Goal: Task Accomplishment & Management: Complete application form

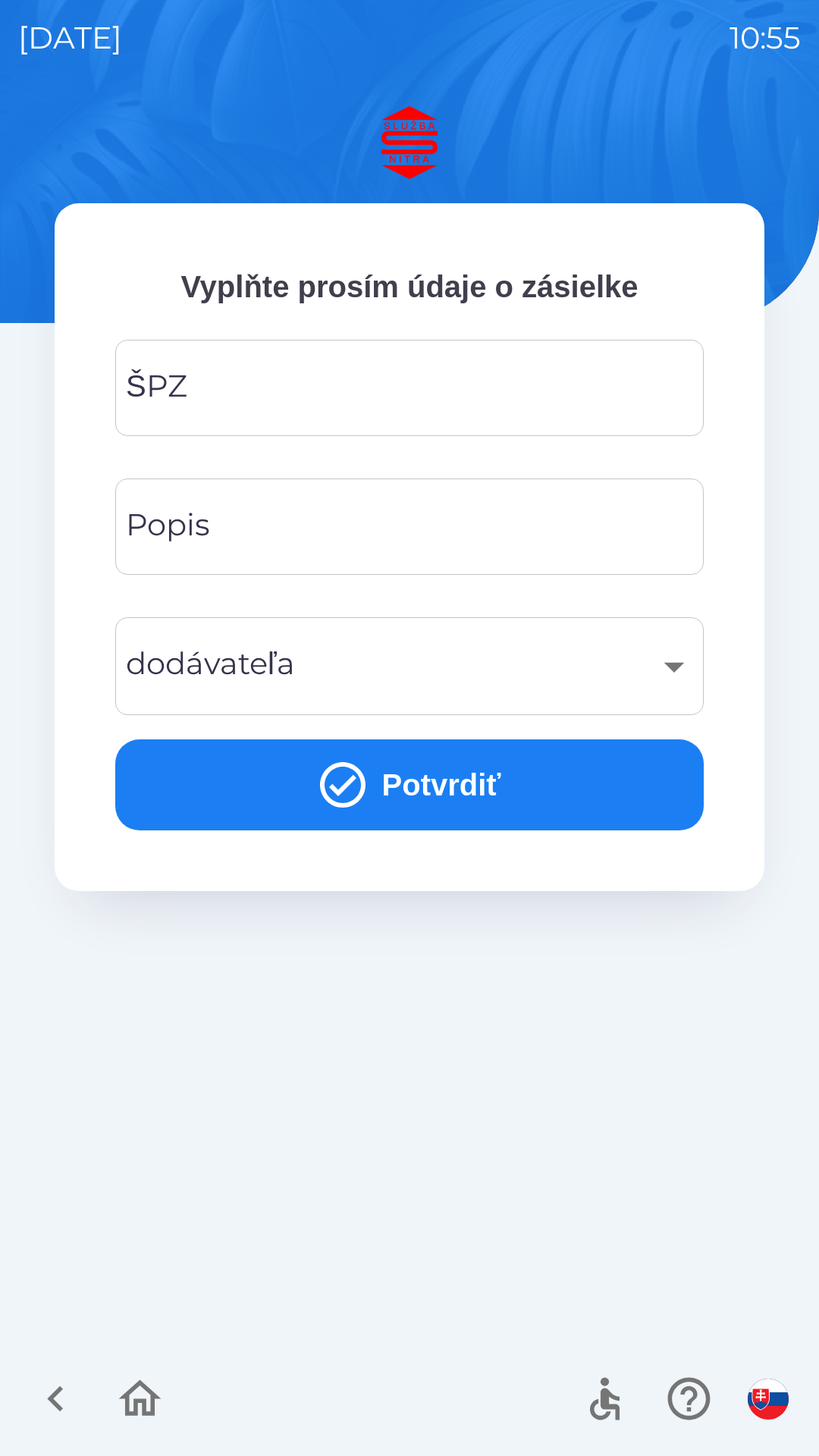
click at [223, 400] on input "ŠPZ" at bounding box center [409, 387] width 552 height 60
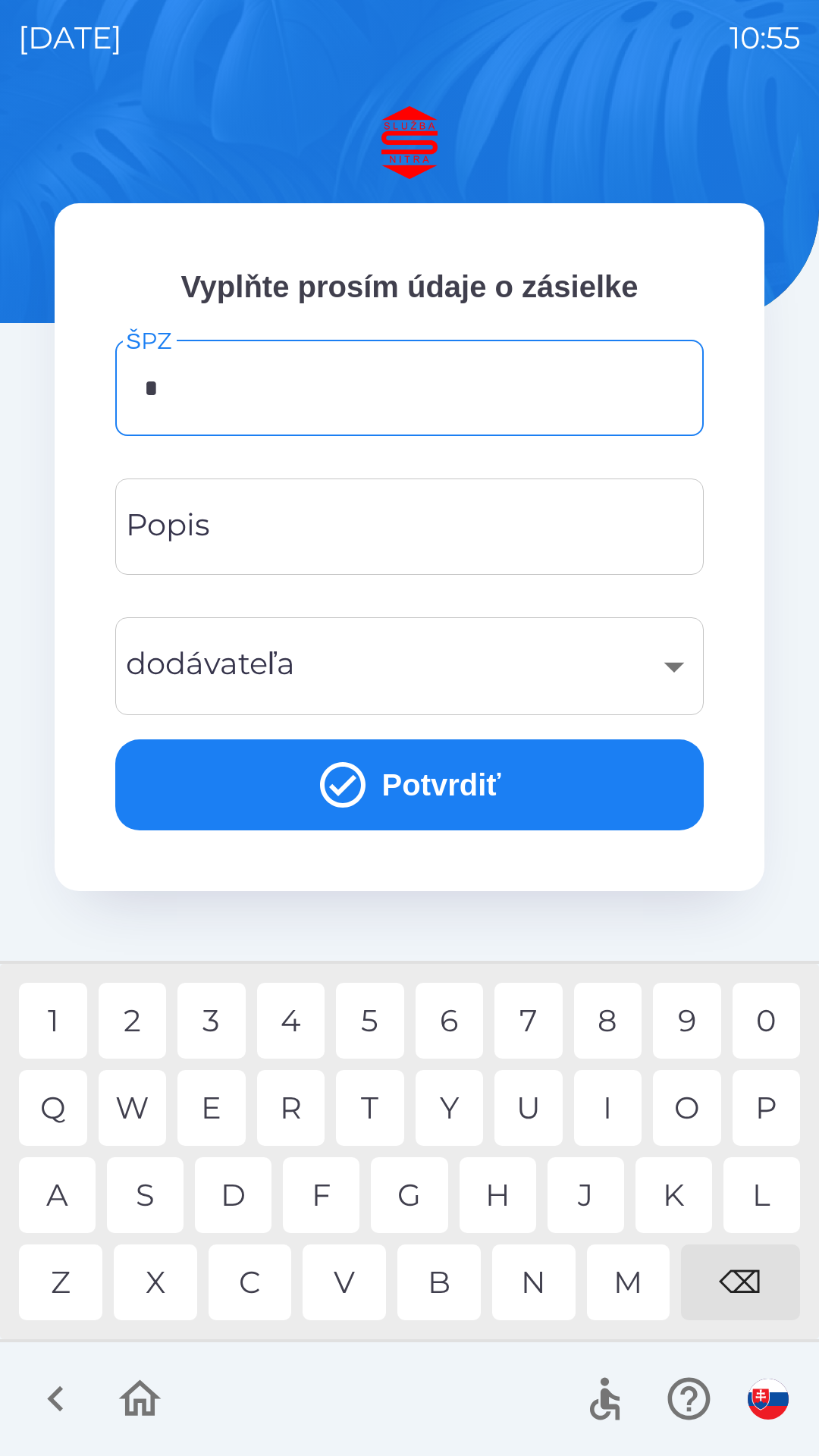
click at [452, 1300] on div "B" at bounding box center [438, 1282] width 84 height 75
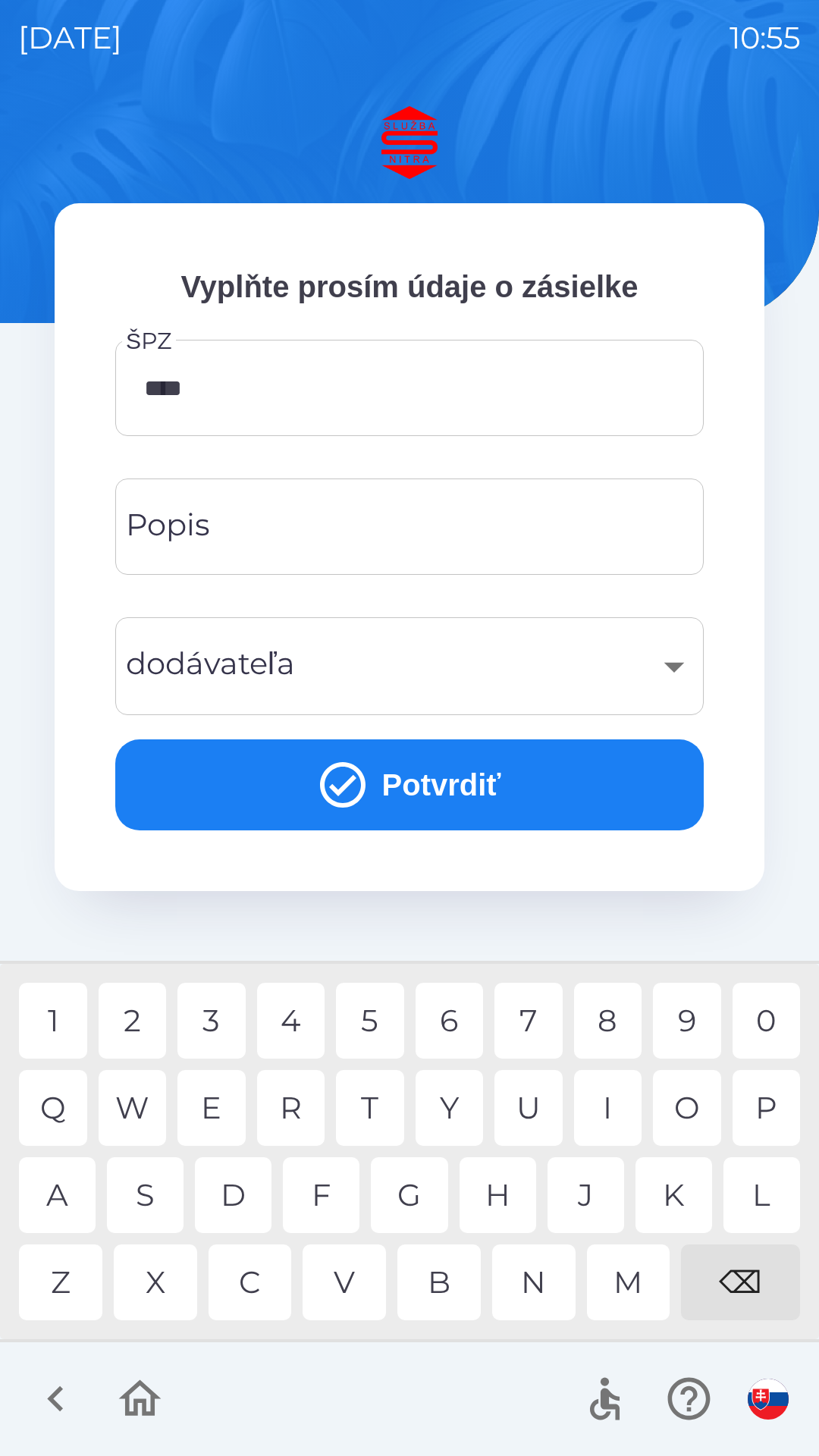
click at [51, 1032] on div "1" at bounding box center [53, 1020] width 68 height 75
click at [783, 1020] on div "0" at bounding box center [767, 1020] width 68 height 75
click at [686, 1106] on div "O" at bounding box center [687, 1108] width 68 height 75
type input "*******"
click at [50, 1232] on div "A" at bounding box center [57, 1195] width 76 height 75
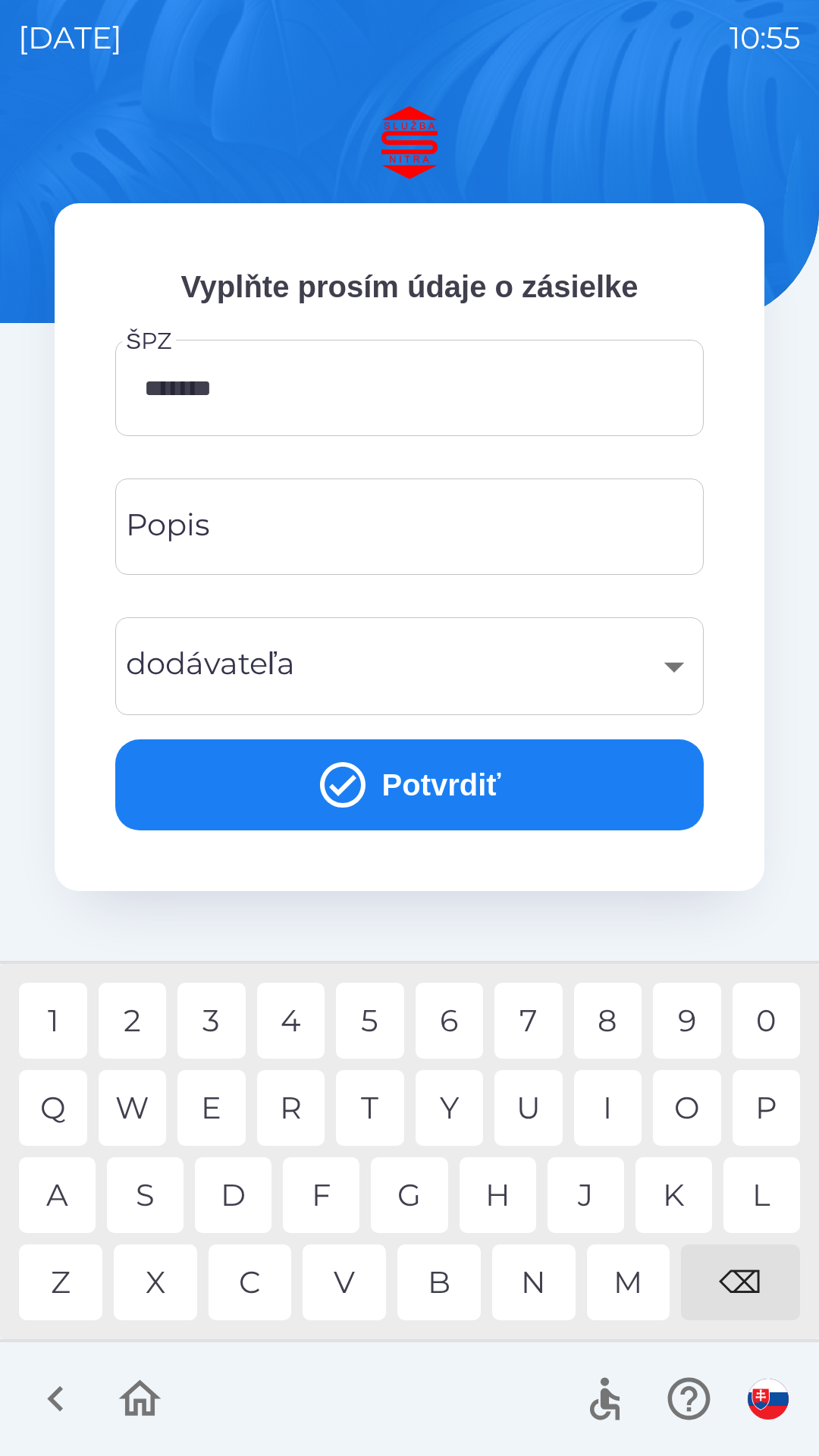
click at [249, 531] on input "Popis" at bounding box center [409, 526] width 552 height 60
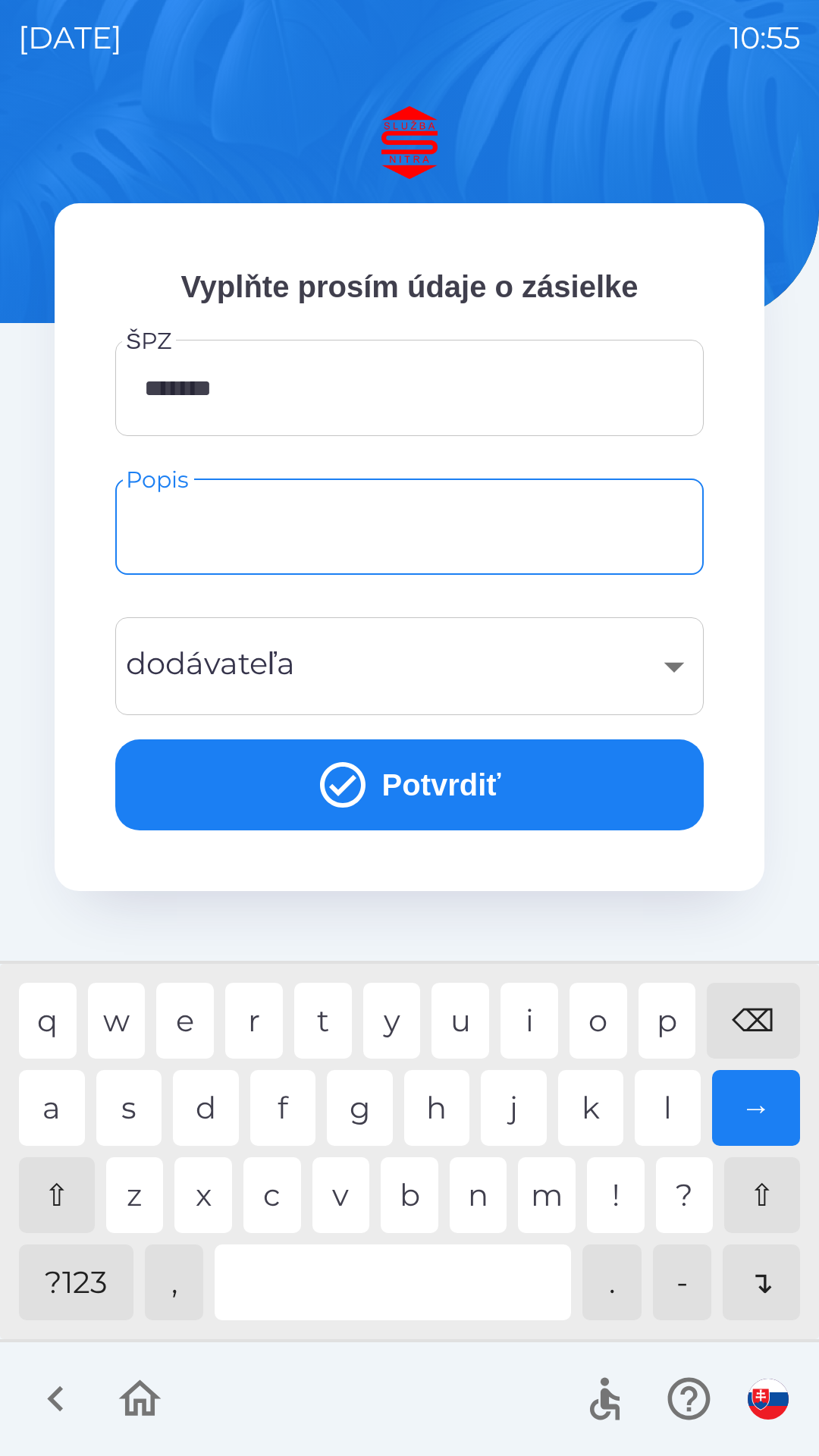
click at [276, 663] on div "​" at bounding box center [409, 665] width 552 height 62
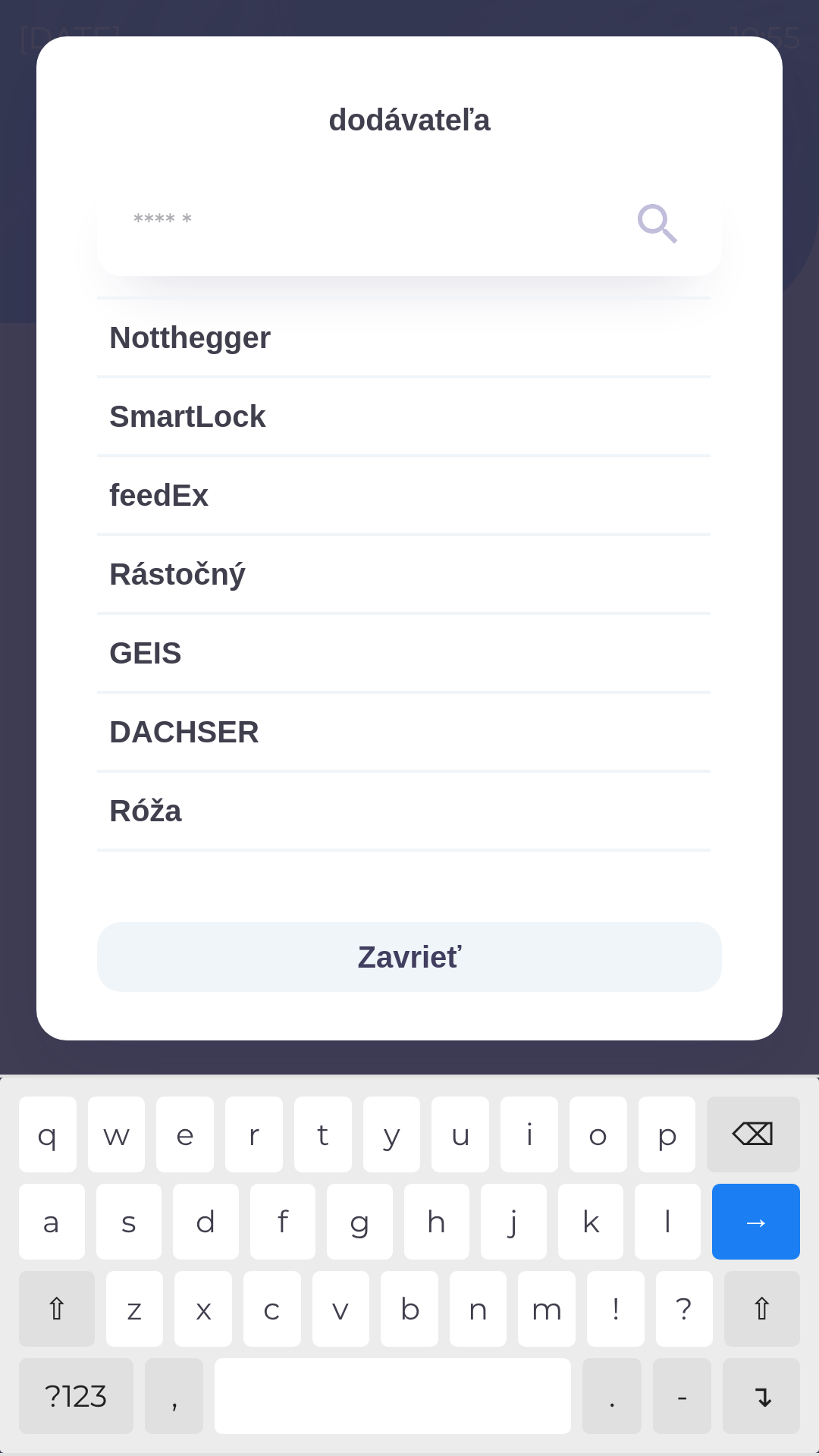
scroll to position [1292, 0]
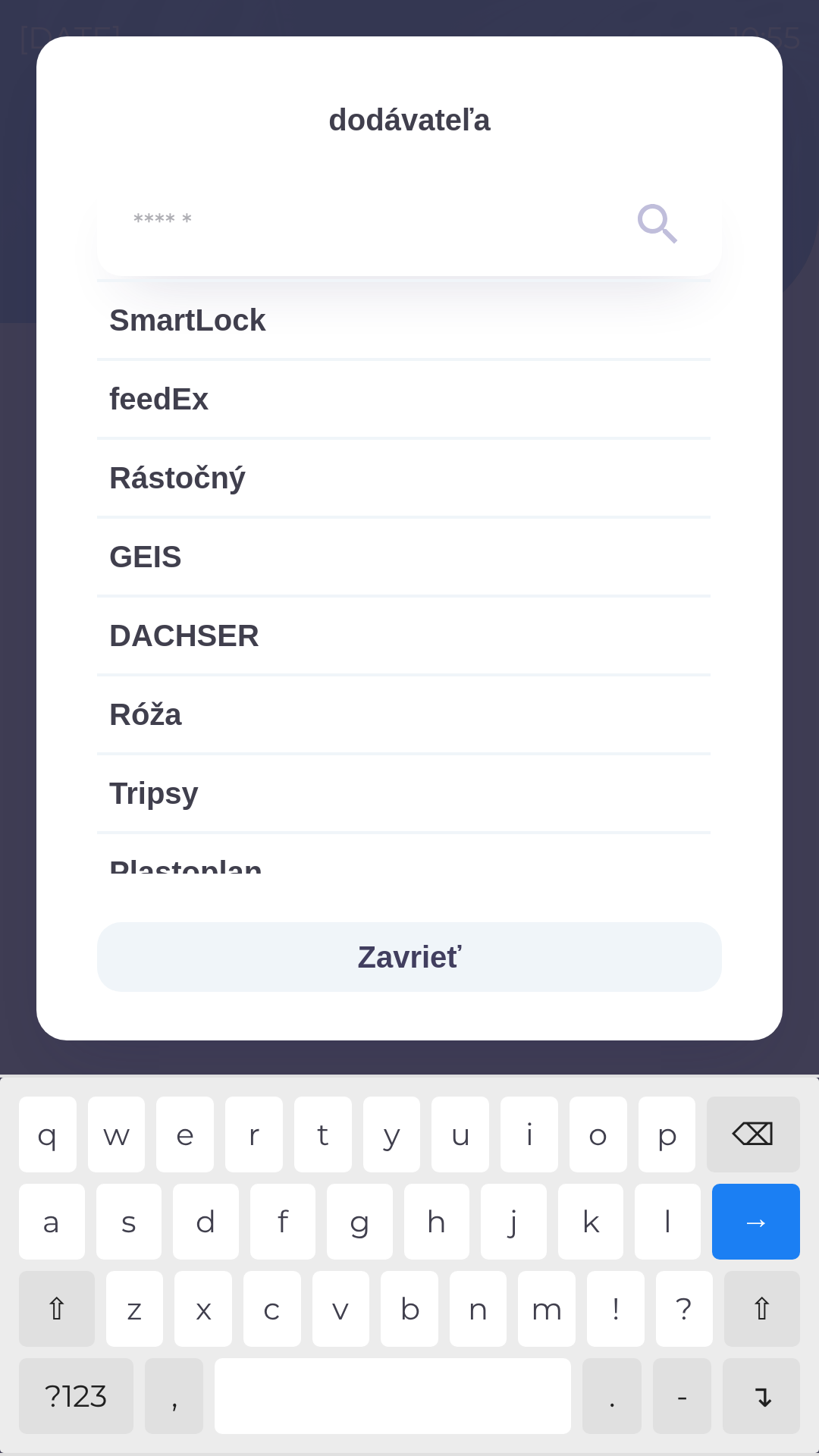
click at [206, 621] on span "DACHSER" at bounding box center [404, 634] width 589 height 45
type input "***"
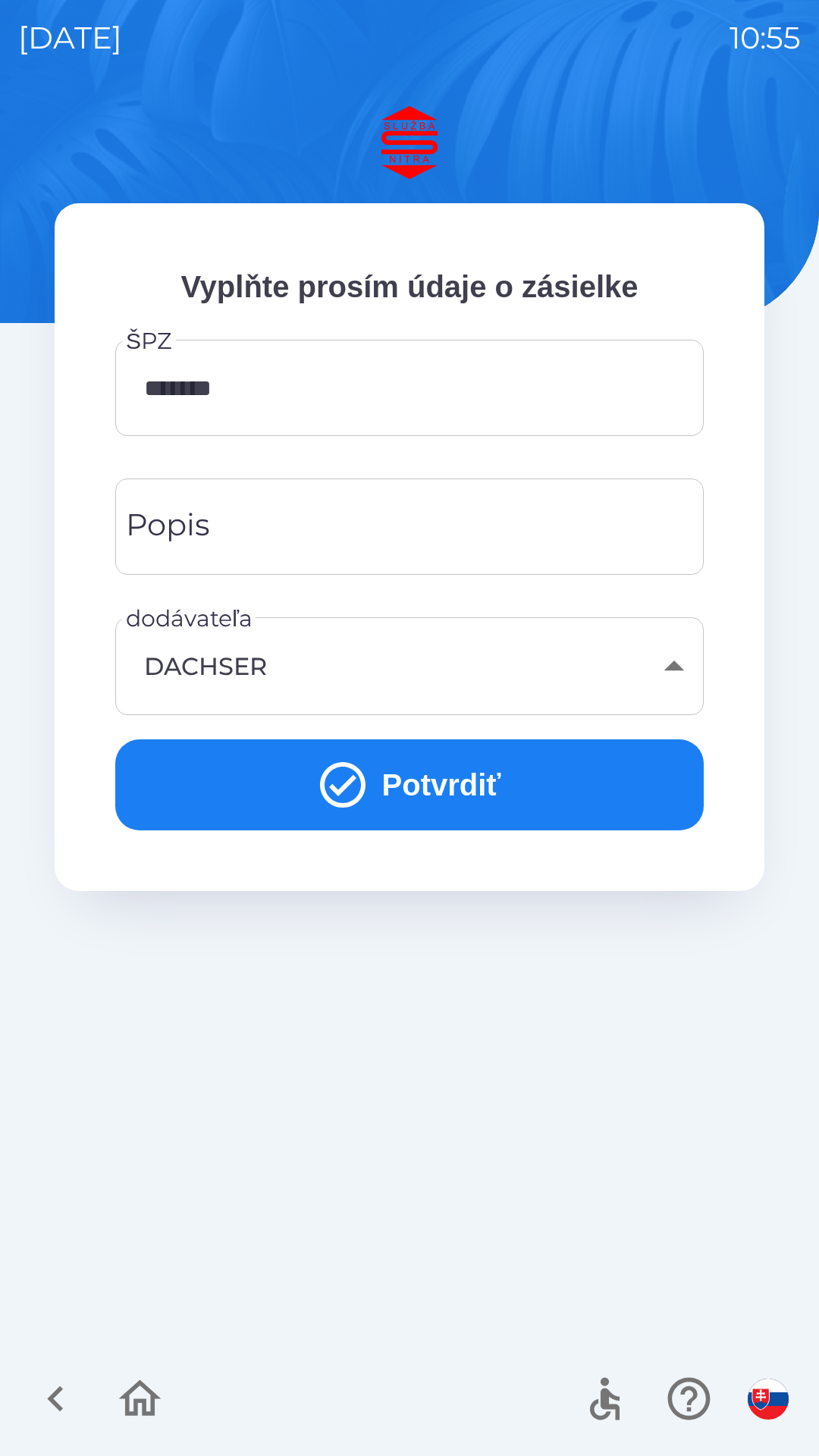
click at [307, 794] on button "Potvrdiť" at bounding box center [409, 784] width 588 height 91
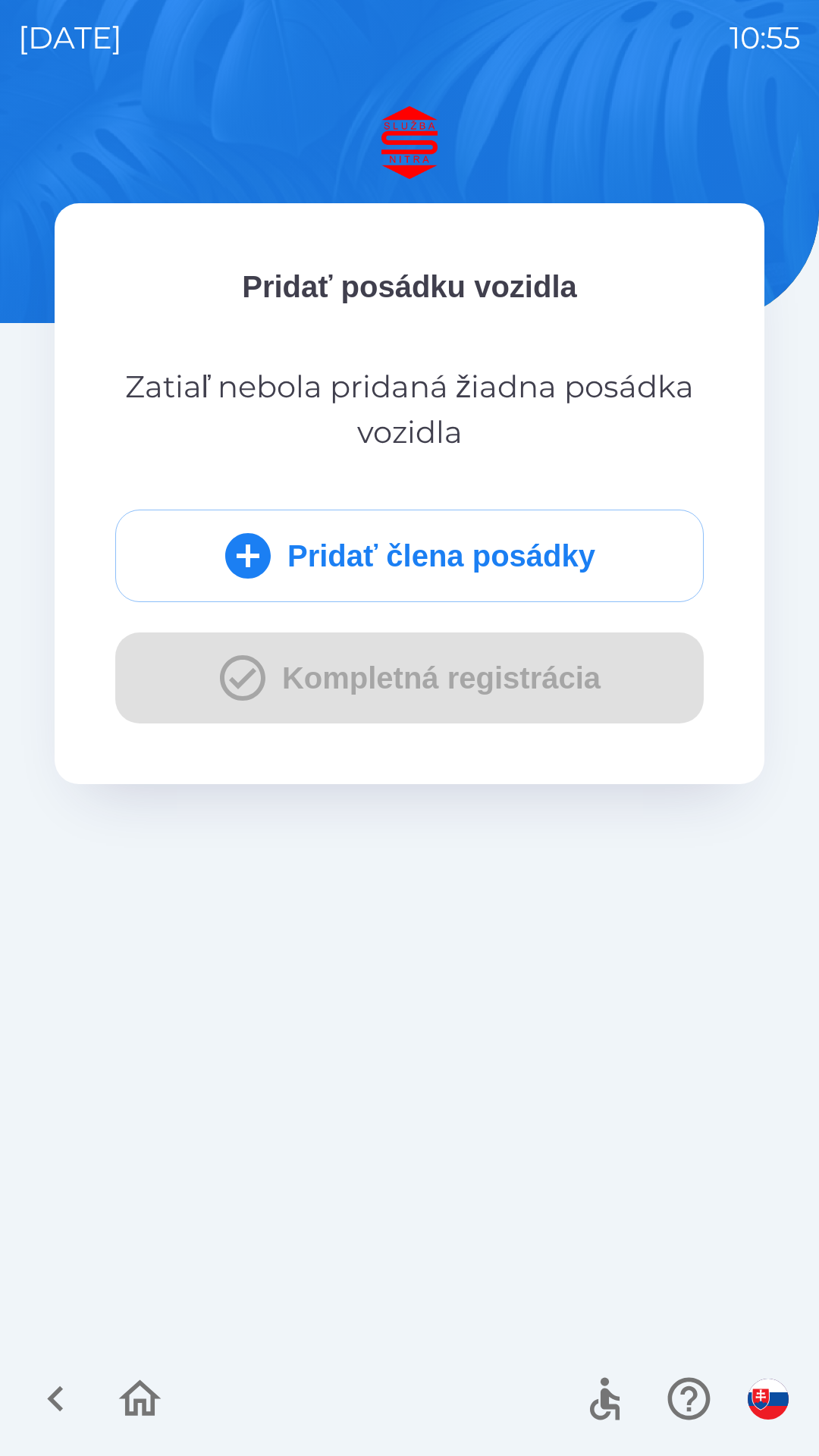
click at [336, 379] on p "Zatiaľ nebola pridaná žiadna posádka vozidla" at bounding box center [409, 409] width 588 height 91
click at [227, 574] on icon "submit" at bounding box center [247, 555] width 45 height 45
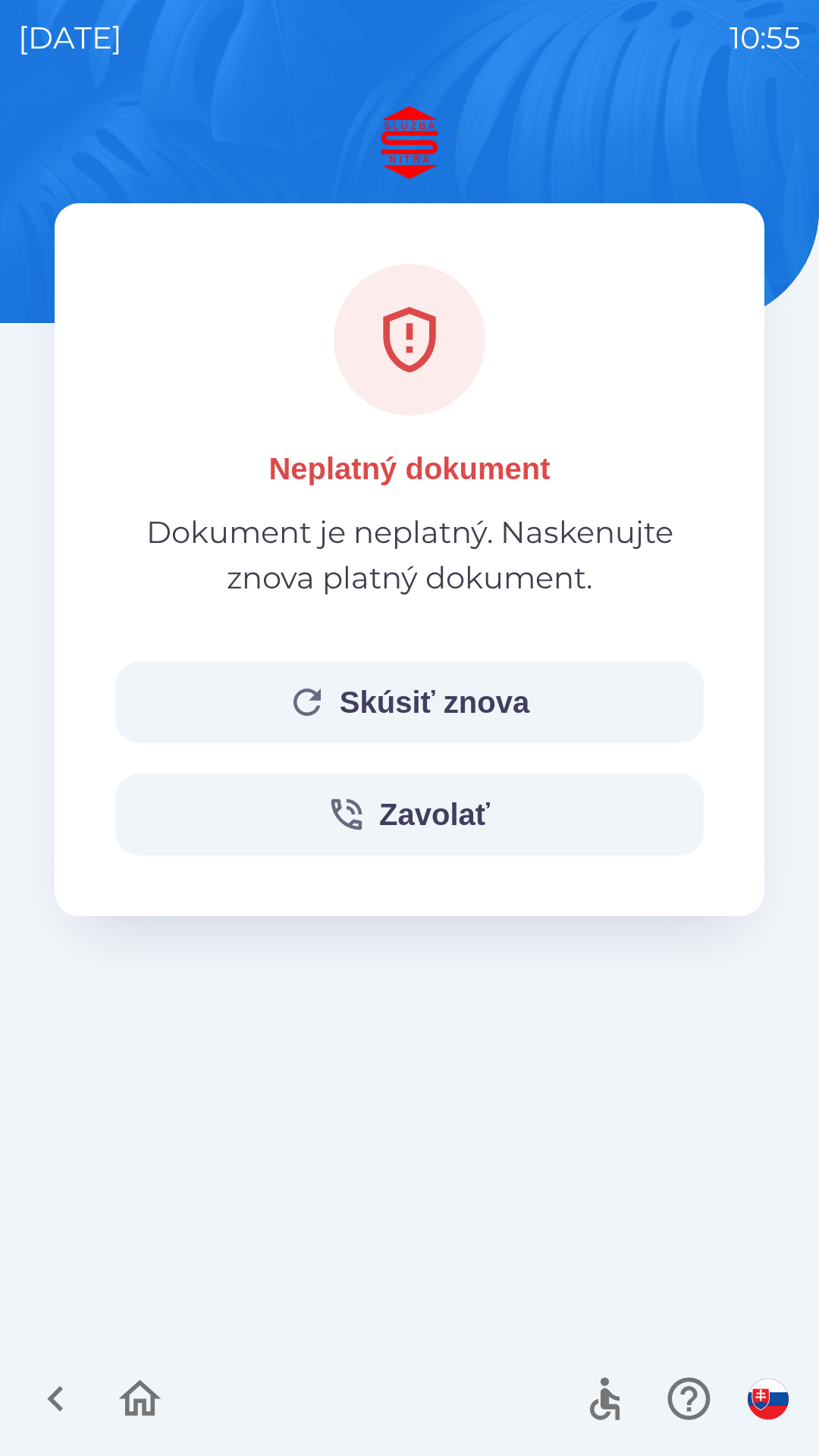
click at [406, 707] on button "Skúsiť znova" at bounding box center [409, 701] width 588 height 82
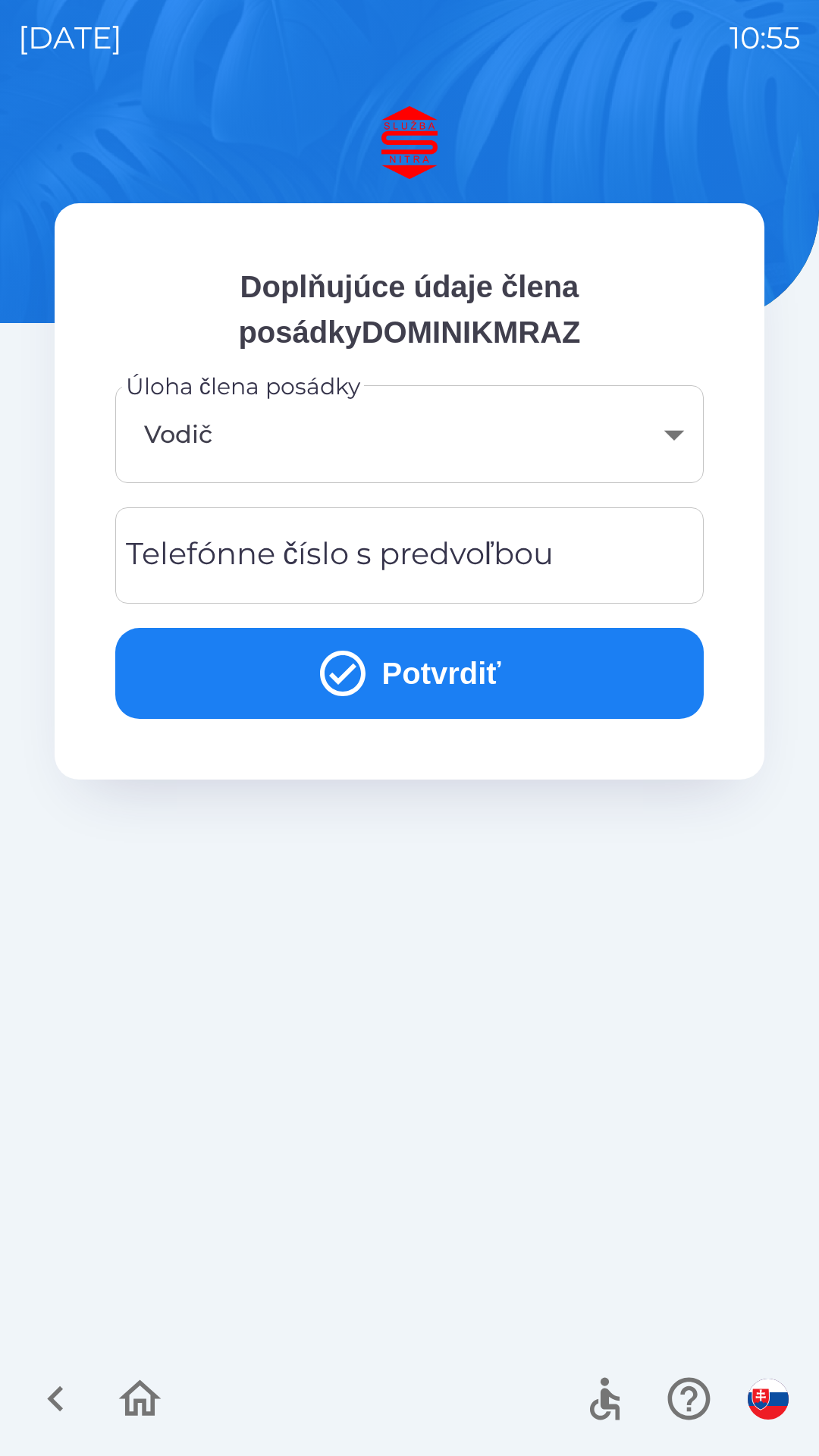
click at [306, 548] on div "Telefónne číslo s predvoľbou Telefónne číslo s predvoľbou" at bounding box center [409, 555] width 588 height 97
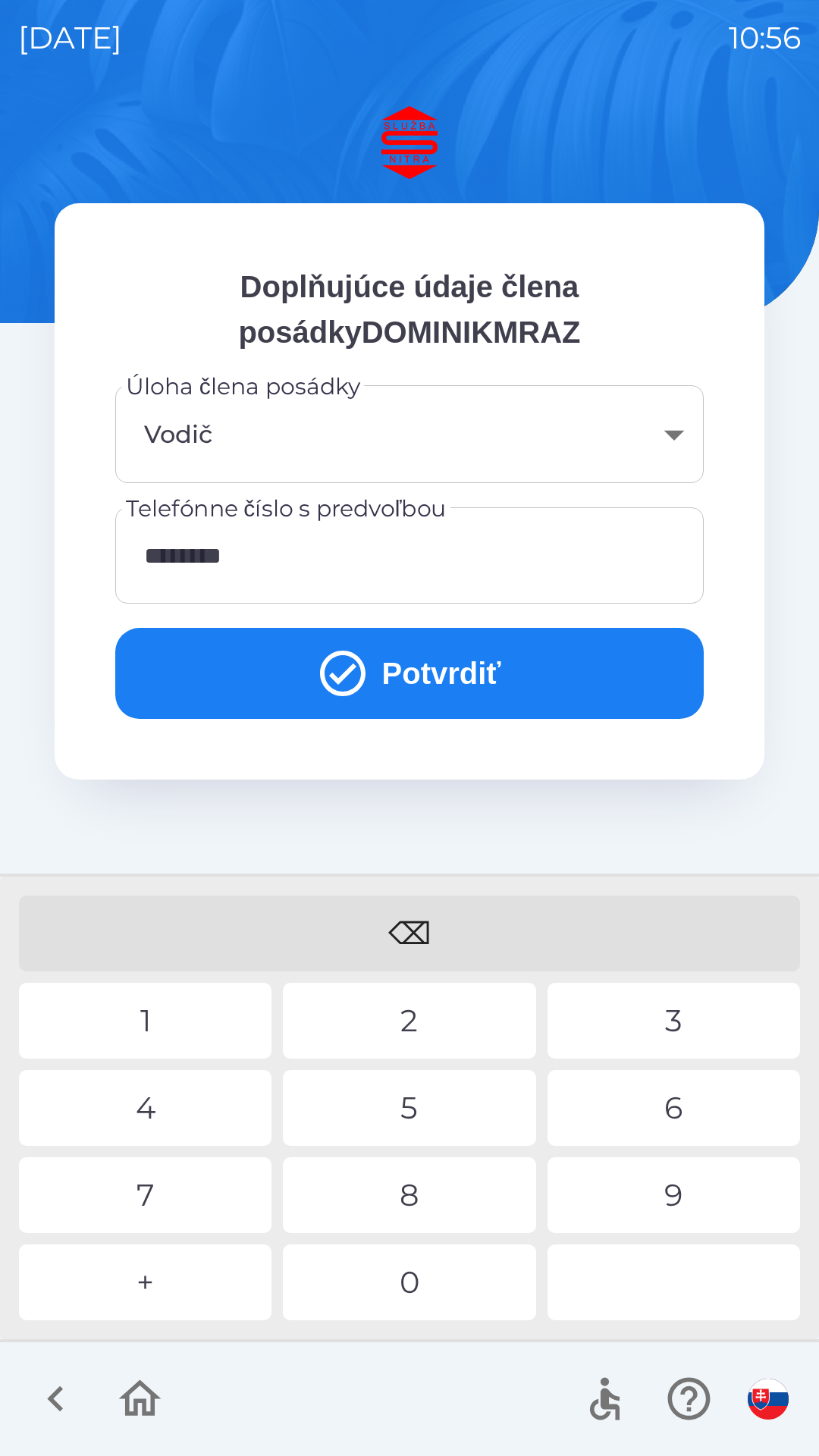
click at [655, 1010] on div "3" at bounding box center [674, 1020] width 253 height 75
click at [654, 1094] on div "6" at bounding box center [674, 1108] width 253 height 75
type input "**********"
click at [343, 673] on icon "submit" at bounding box center [342, 673] width 45 height 45
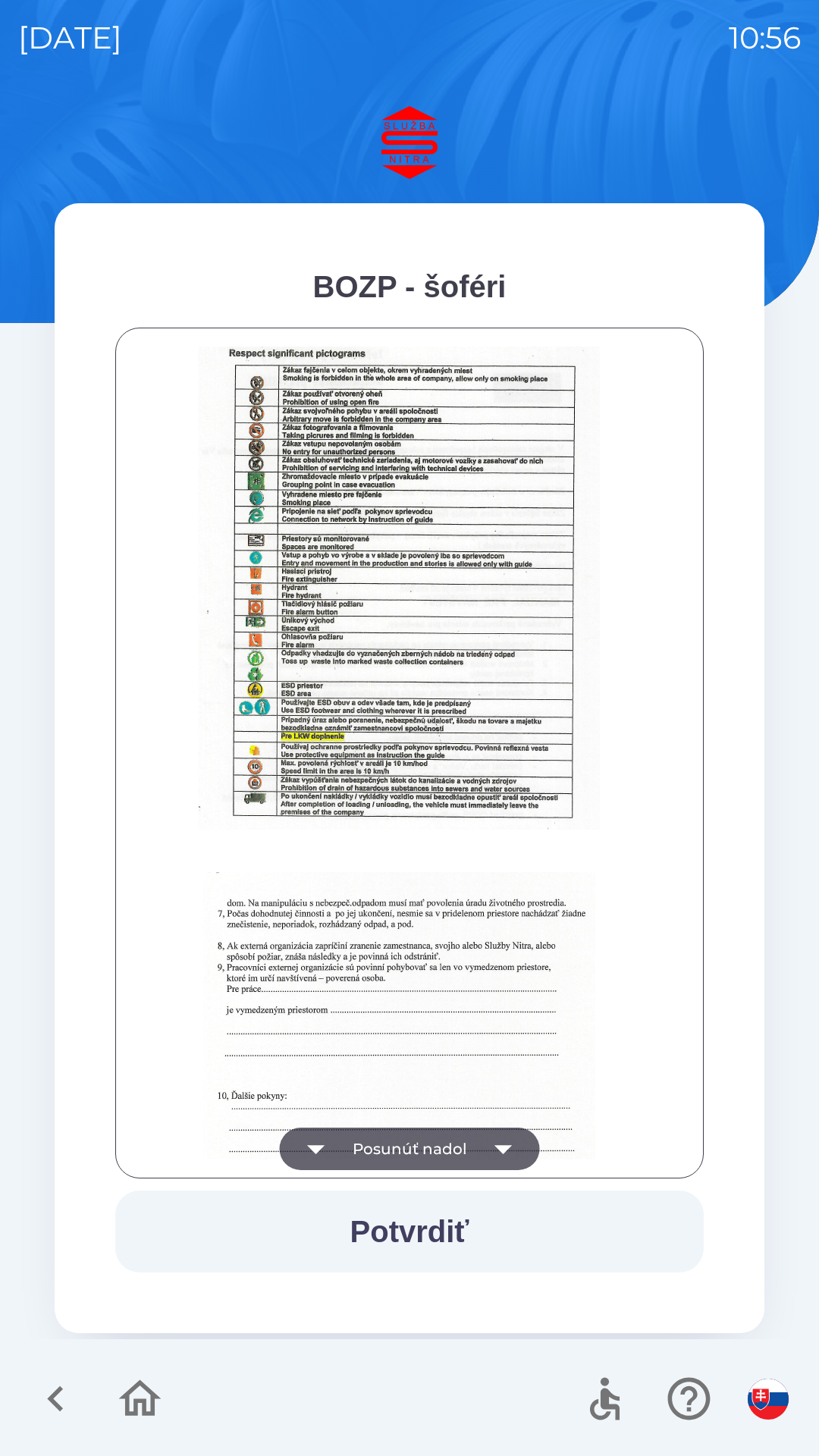
scroll to position [1700, 0]
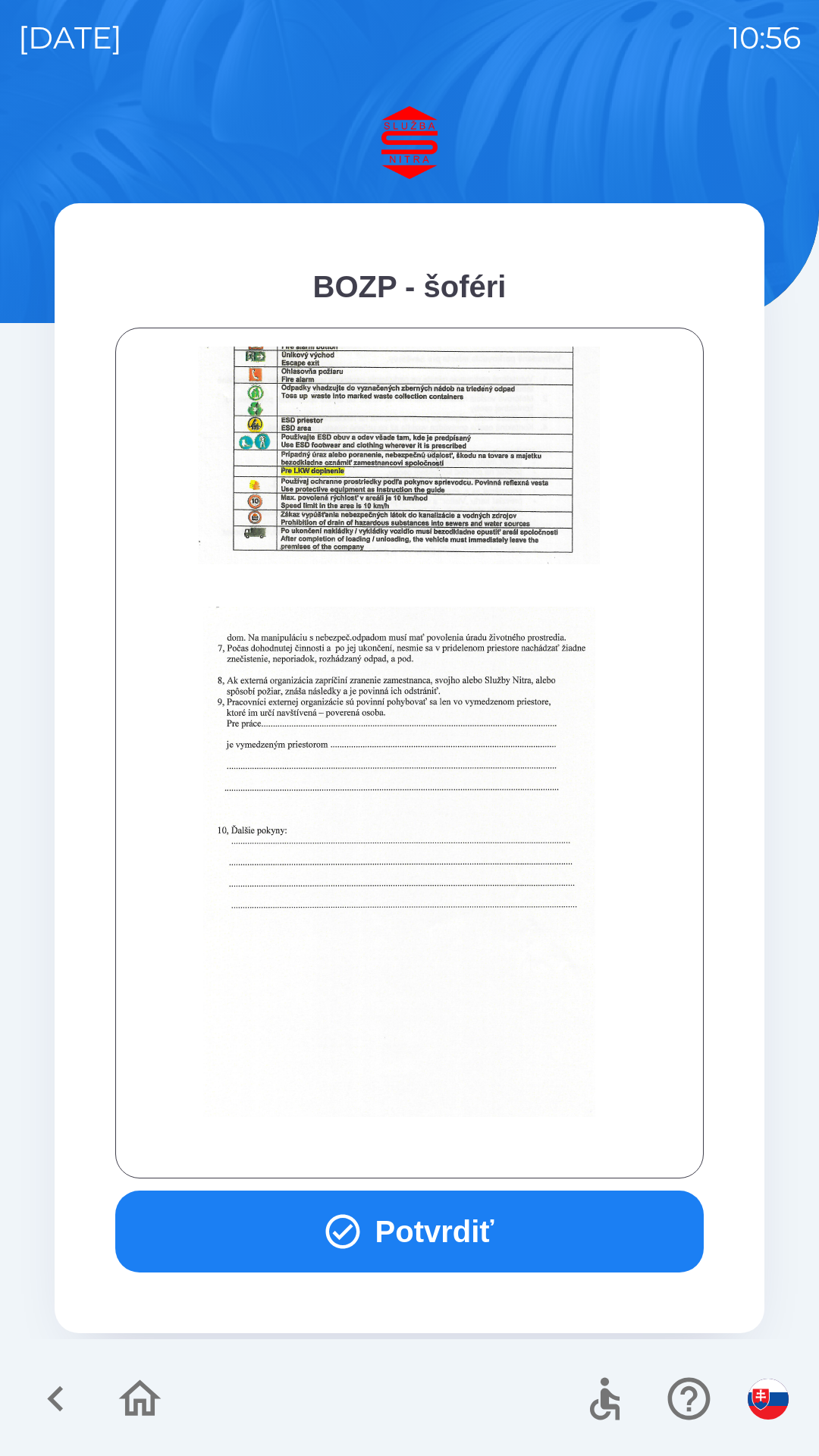
click at [347, 1227] on icon "button" at bounding box center [342, 1231] width 34 height 34
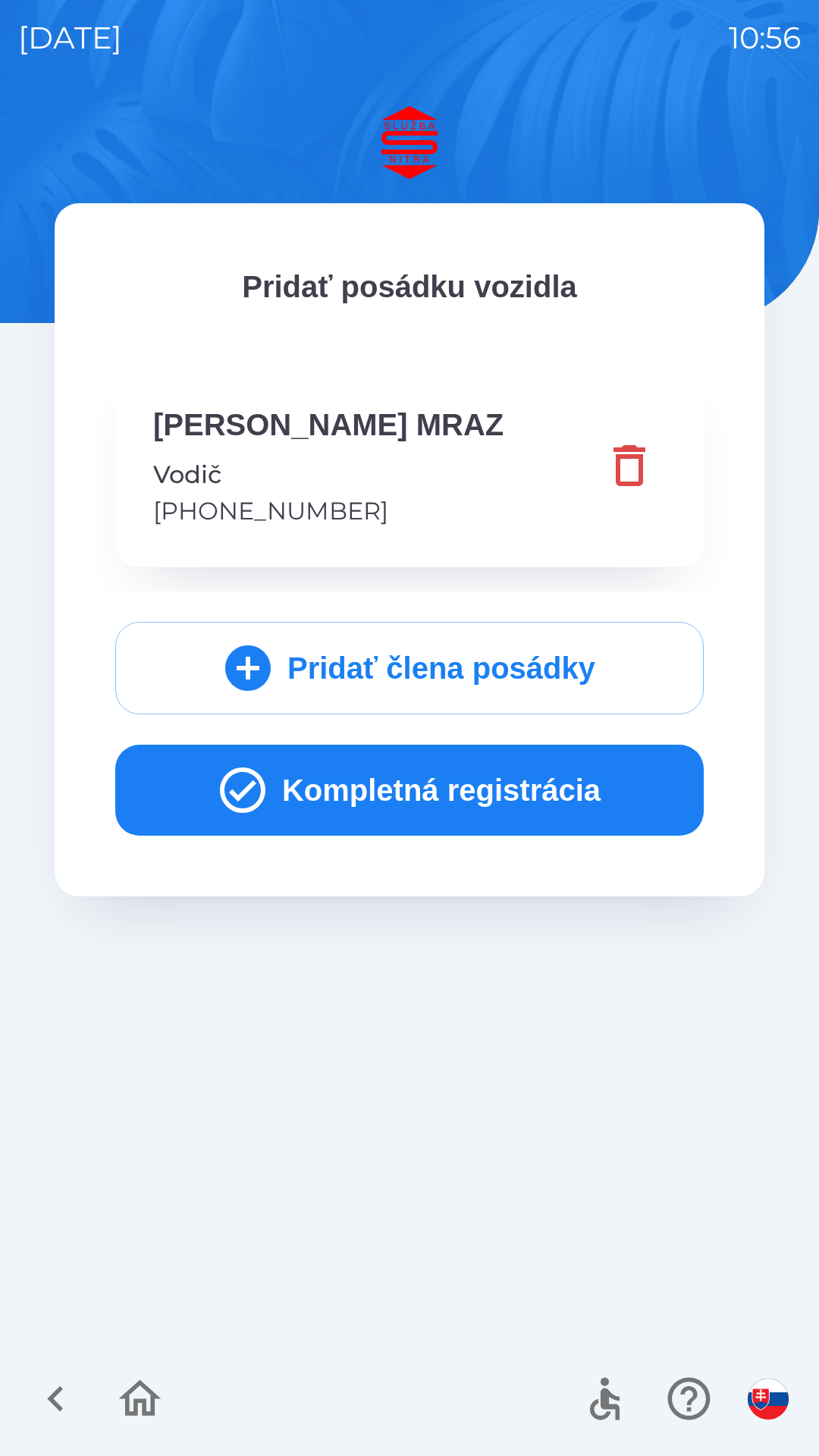
click at [243, 796] on icon "button" at bounding box center [242, 790] width 54 height 54
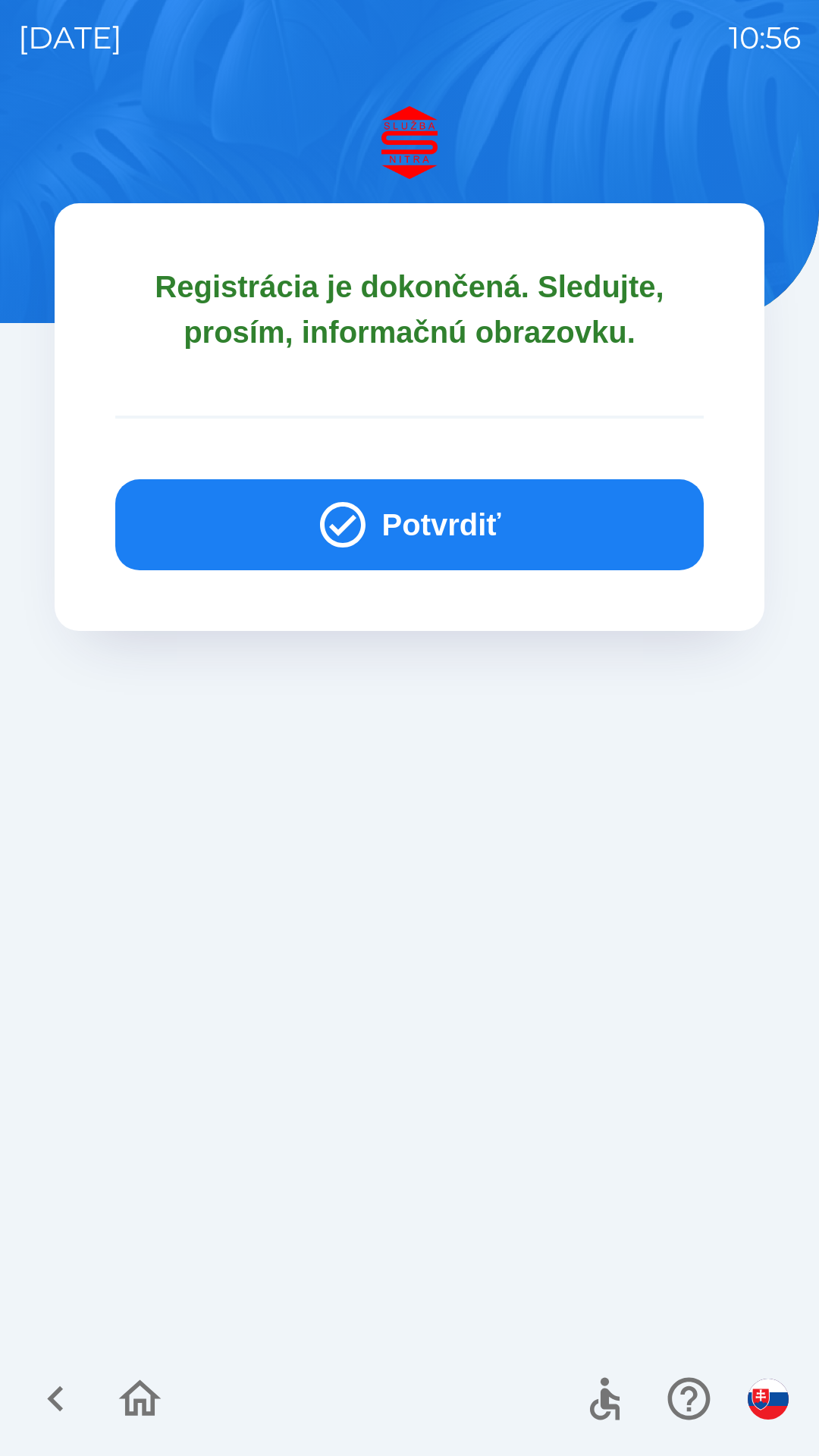
click at [375, 528] on button "Potvrdiť" at bounding box center [409, 524] width 588 height 91
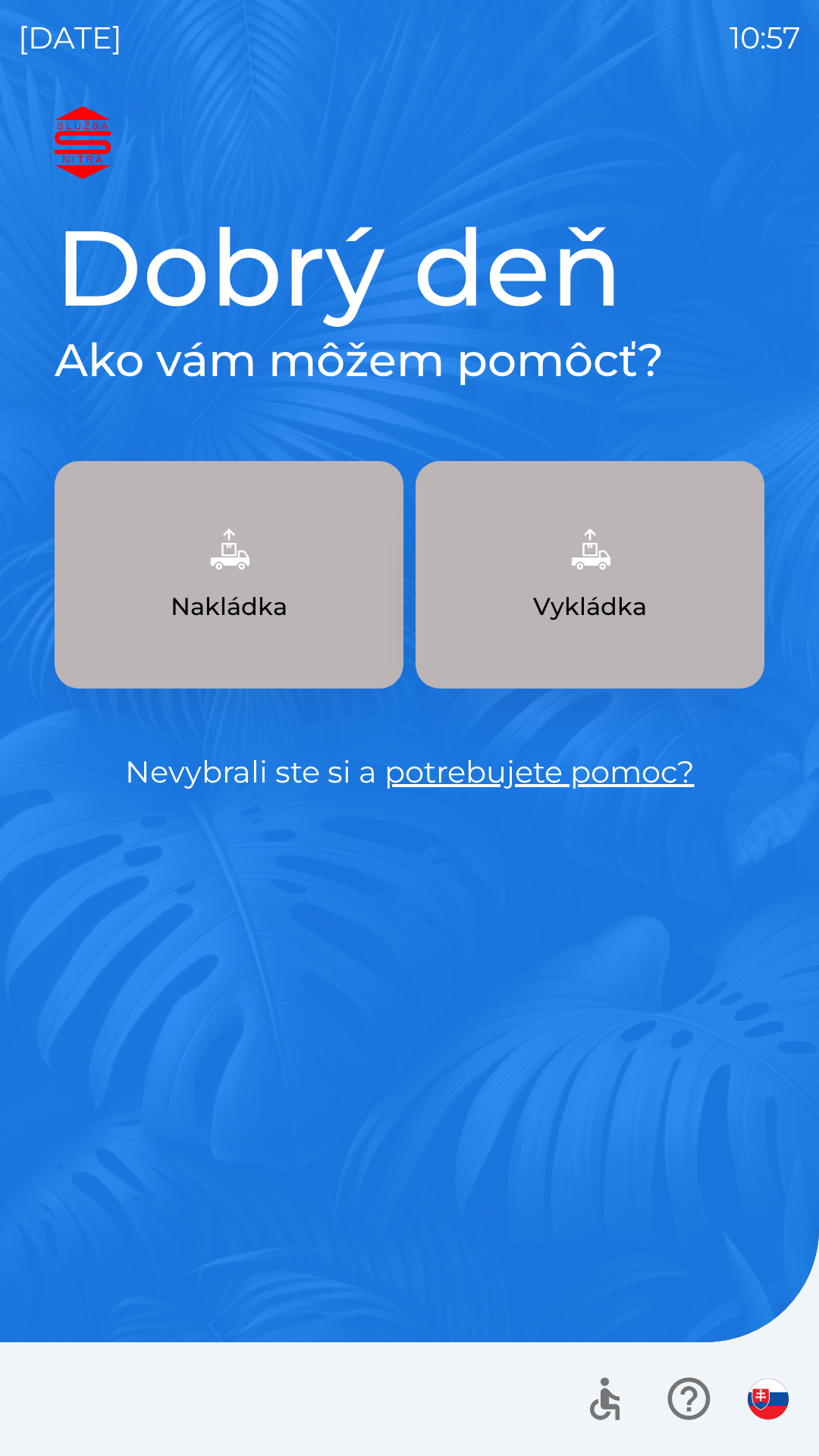
click at [254, 586] on button "Nakládka" at bounding box center [228, 574] width 348 height 227
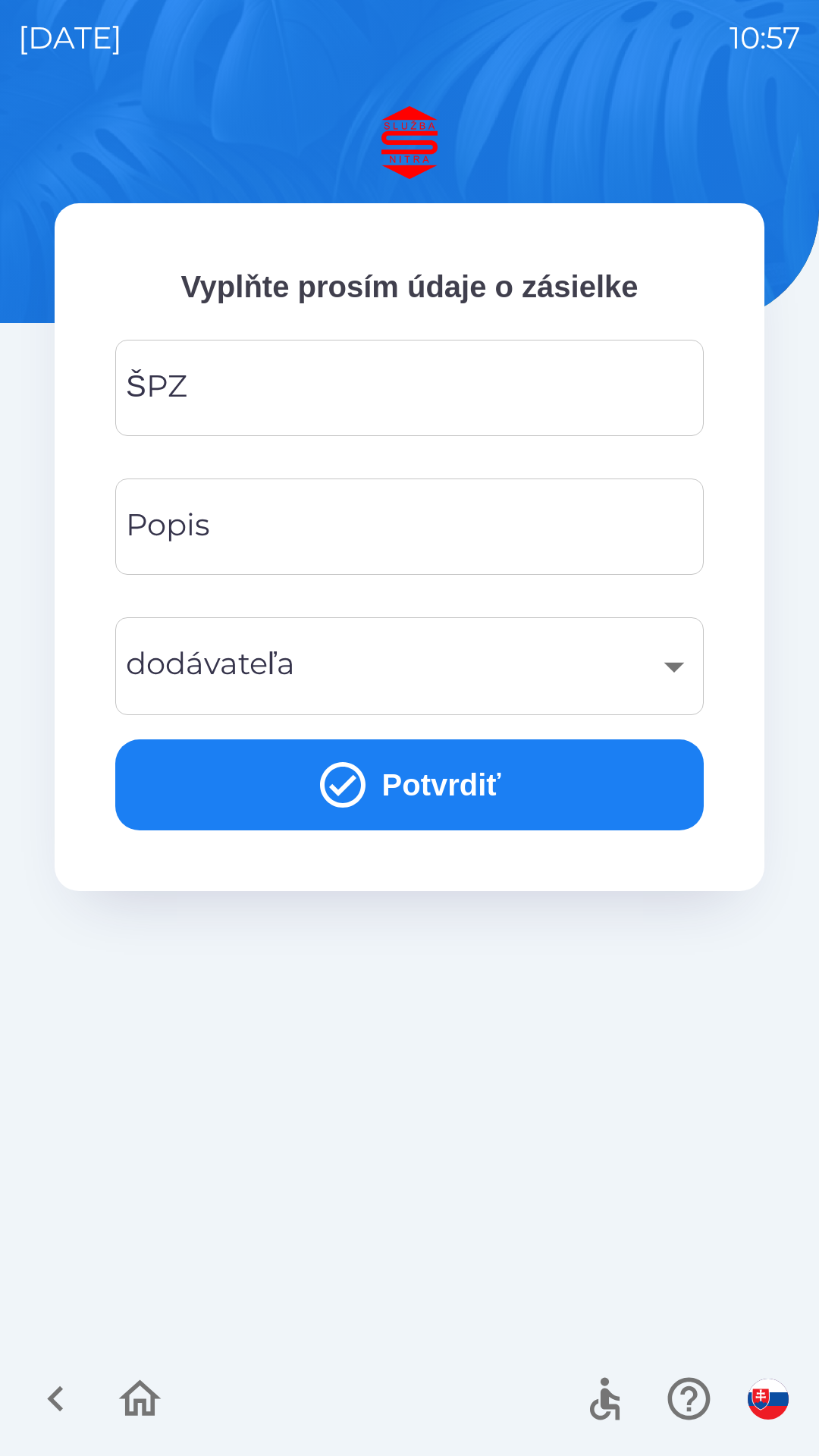
click at [357, 399] on input "ŠPZ" at bounding box center [409, 387] width 552 height 60
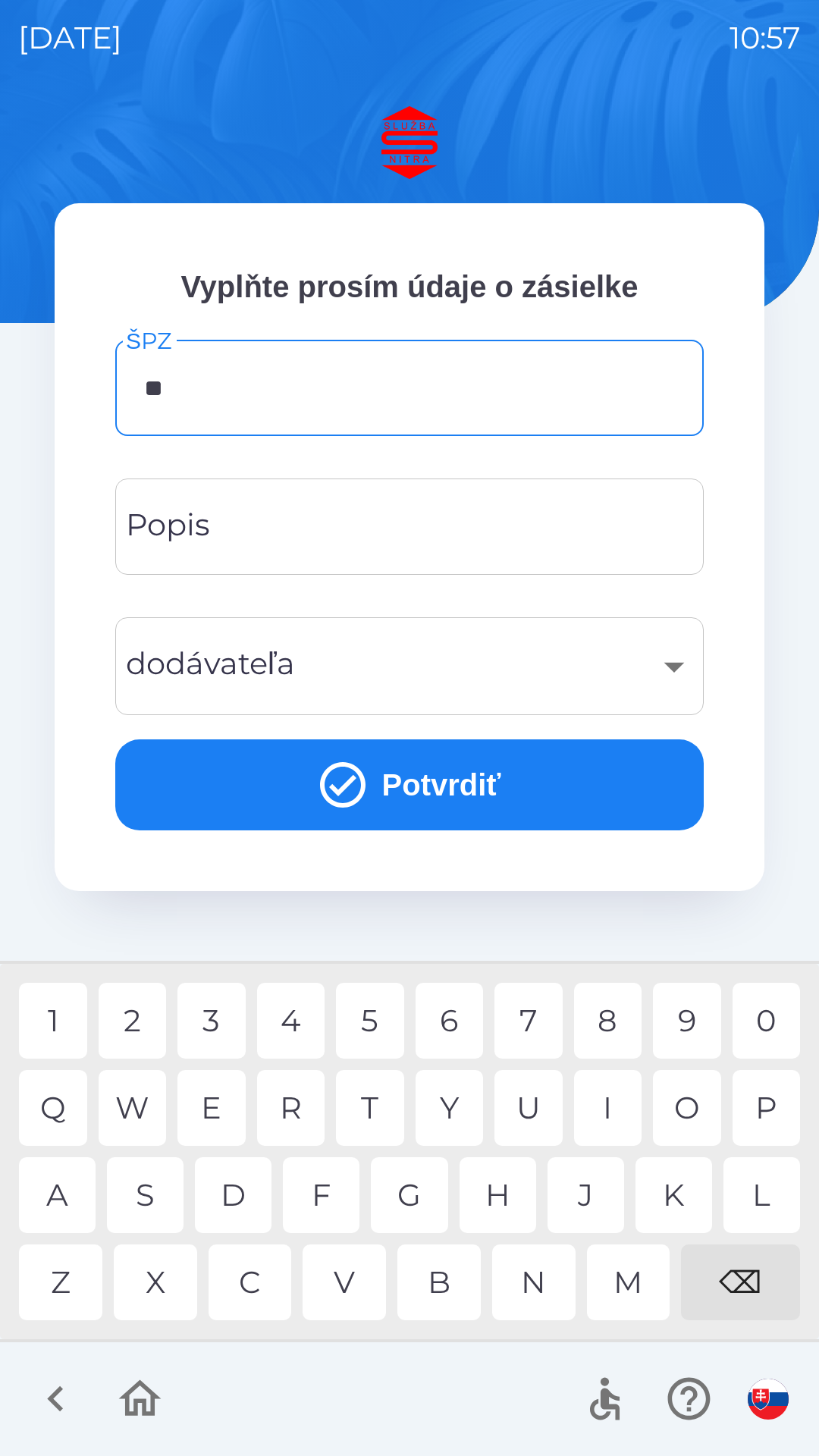
click at [58, 1205] on div "A" at bounding box center [57, 1195] width 76 height 75
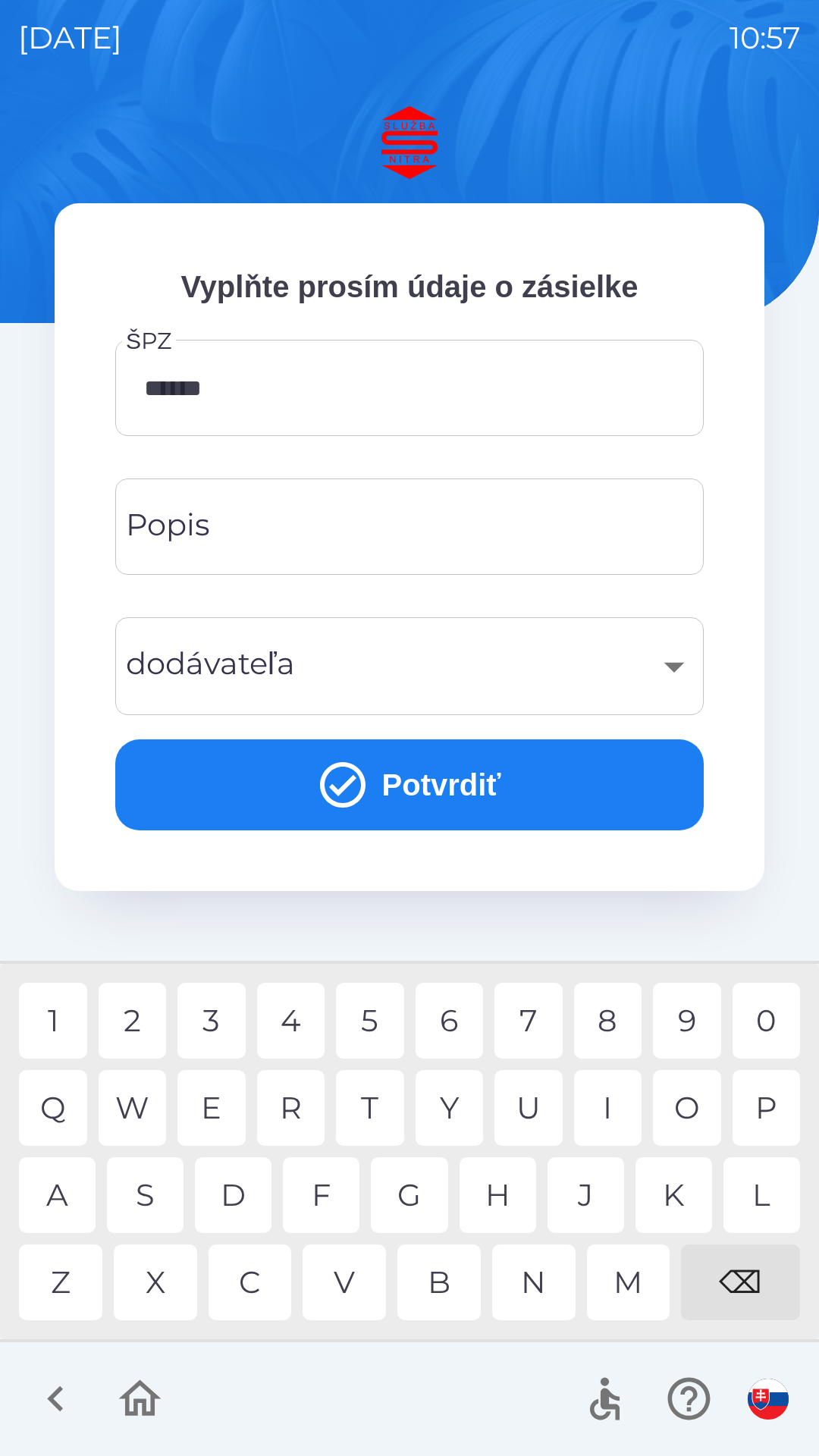
click at [249, 1279] on div "C" at bounding box center [250, 1282] width 84 height 75
type input "*******"
click at [388, 690] on div "​" at bounding box center [409, 665] width 552 height 62
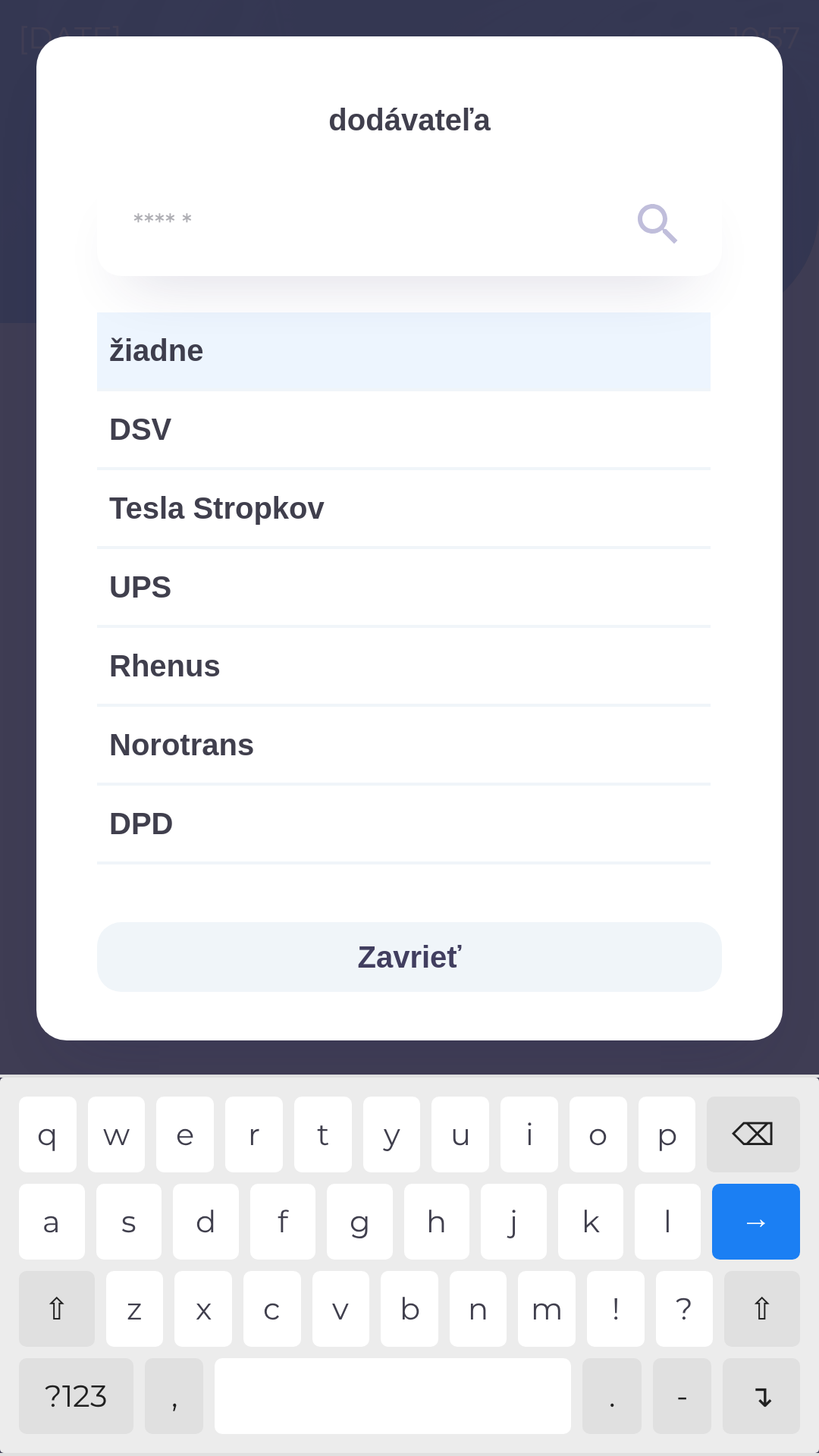
click at [356, 759] on span "Norotrans" at bounding box center [404, 744] width 589 height 45
type input "***"
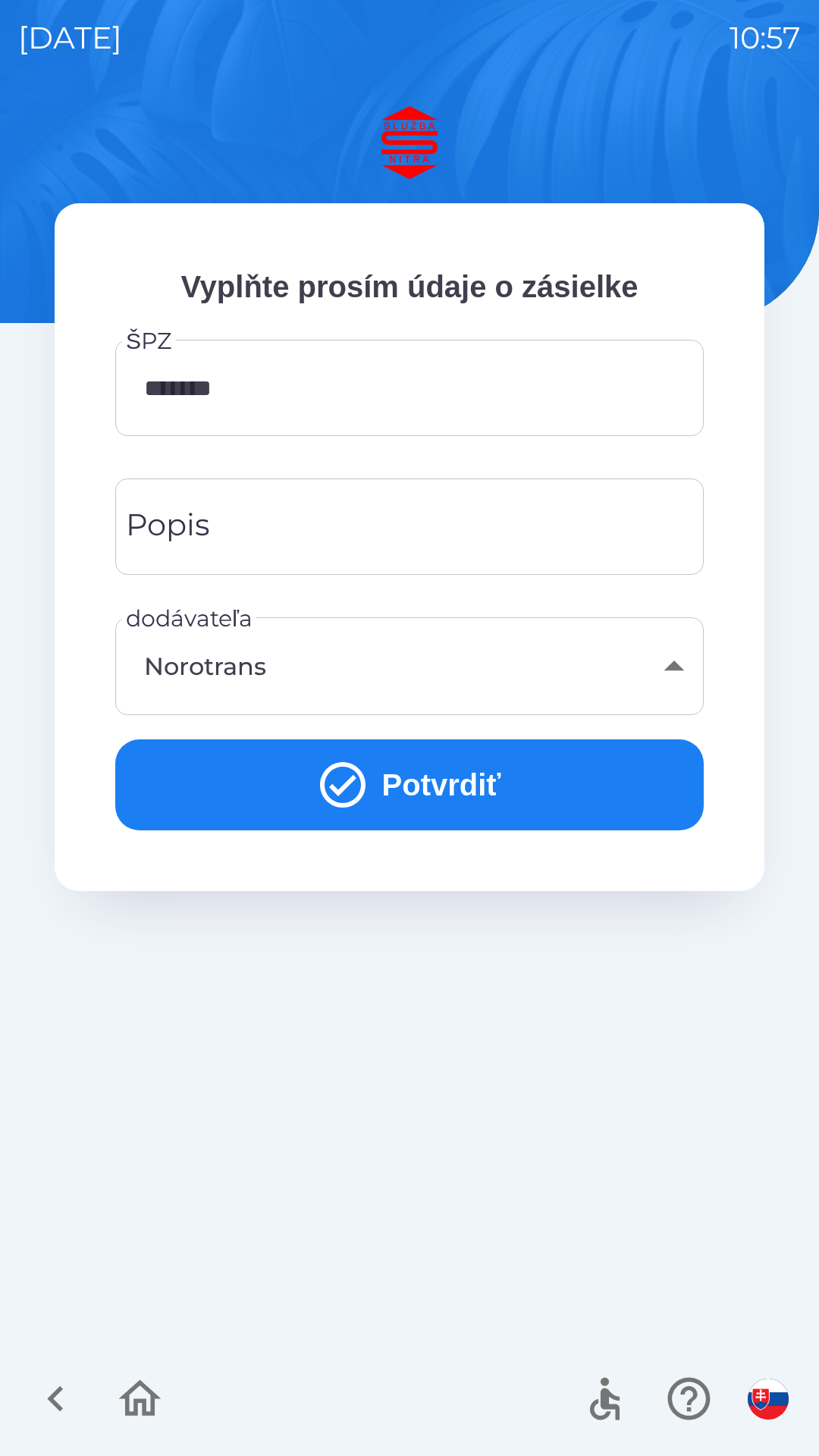
click at [344, 783] on icon "submit" at bounding box center [342, 784] width 45 height 45
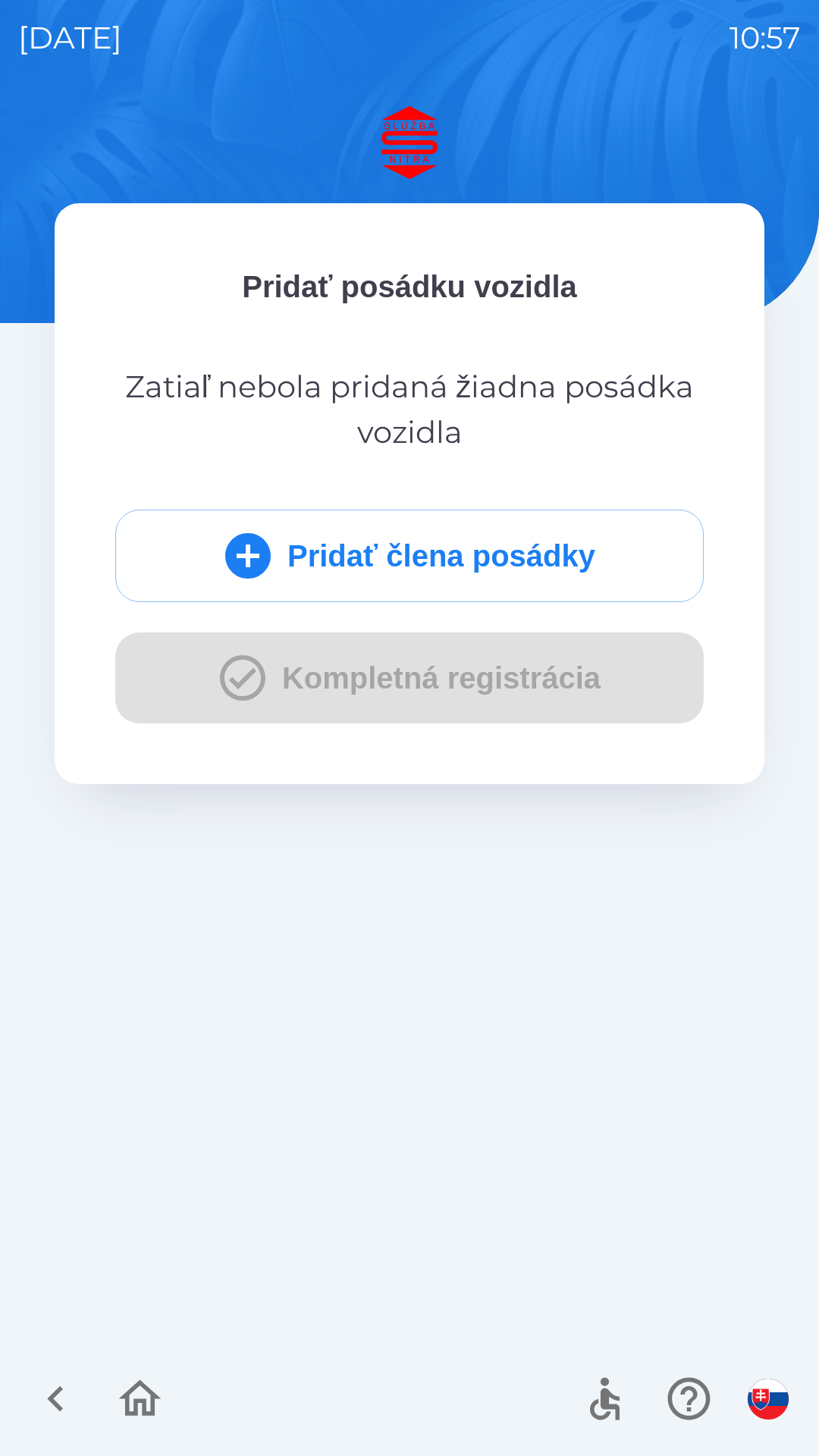
click at [249, 559] on icon "submit" at bounding box center [247, 555] width 45 height 45
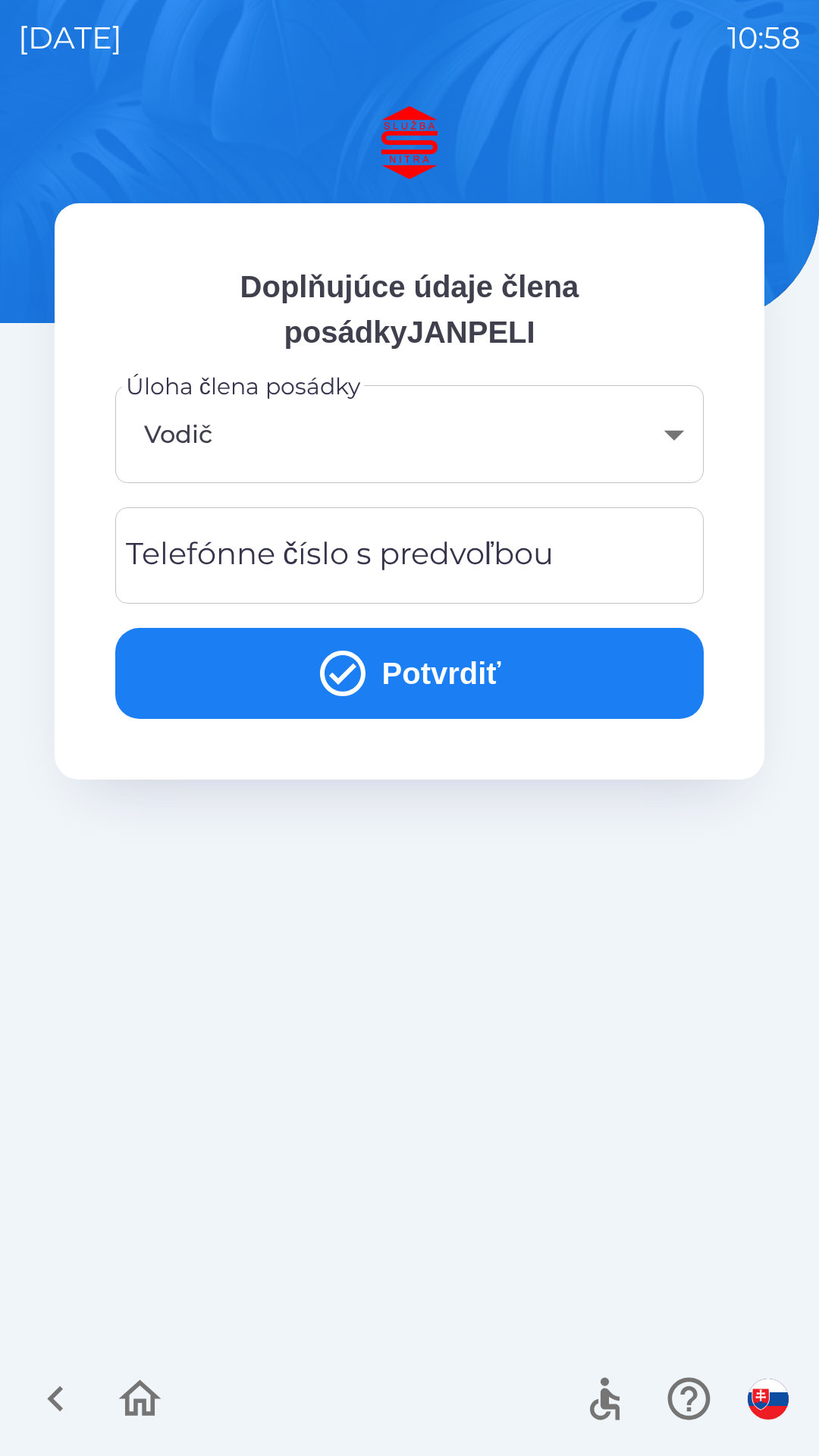
click at [347, 679] on icon "submit" at bounding box center [342, 673] width 54 height 54
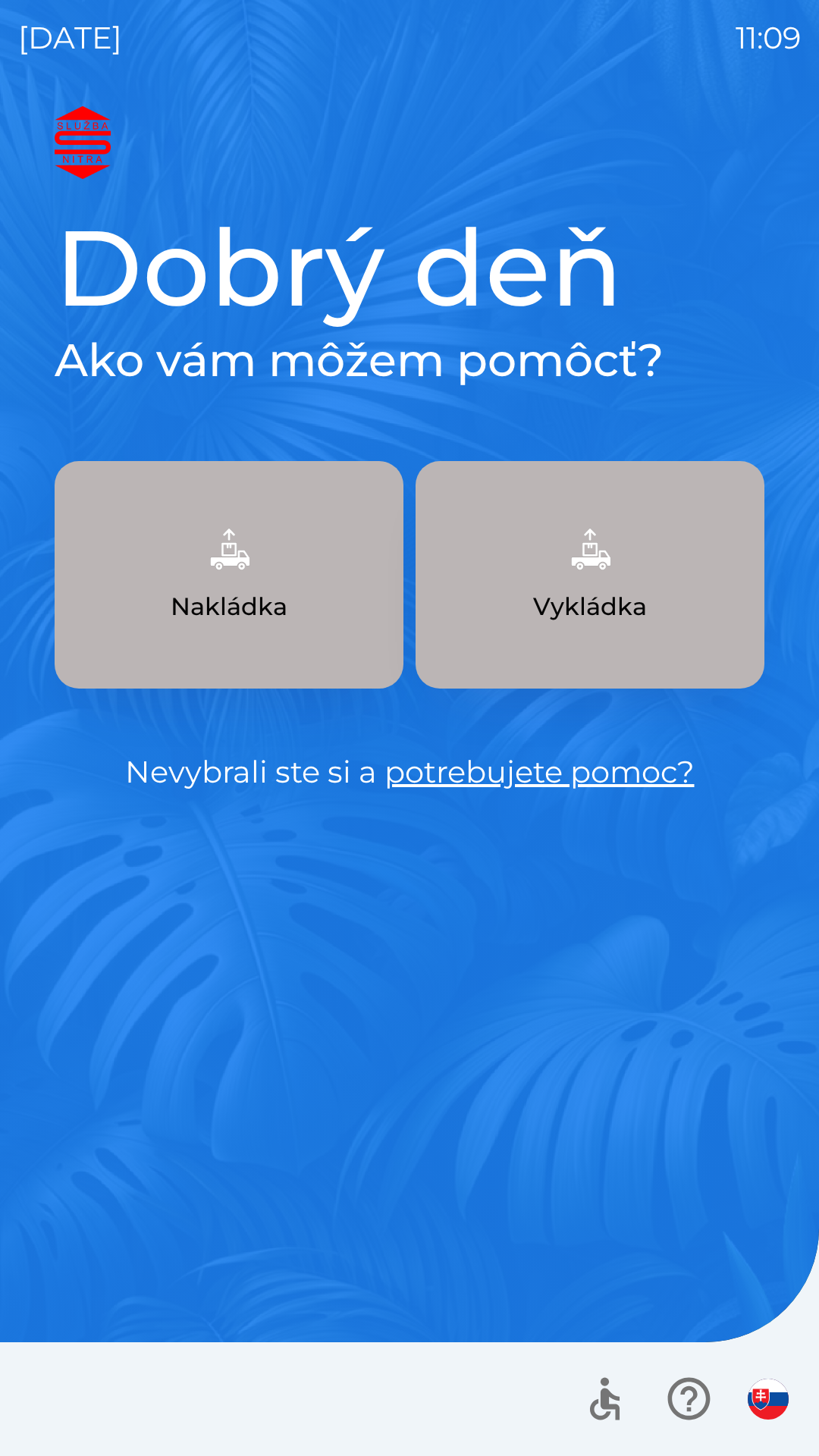
click at [583, 561] on img "button" at bounding box center [589, 549] width 67 height 67
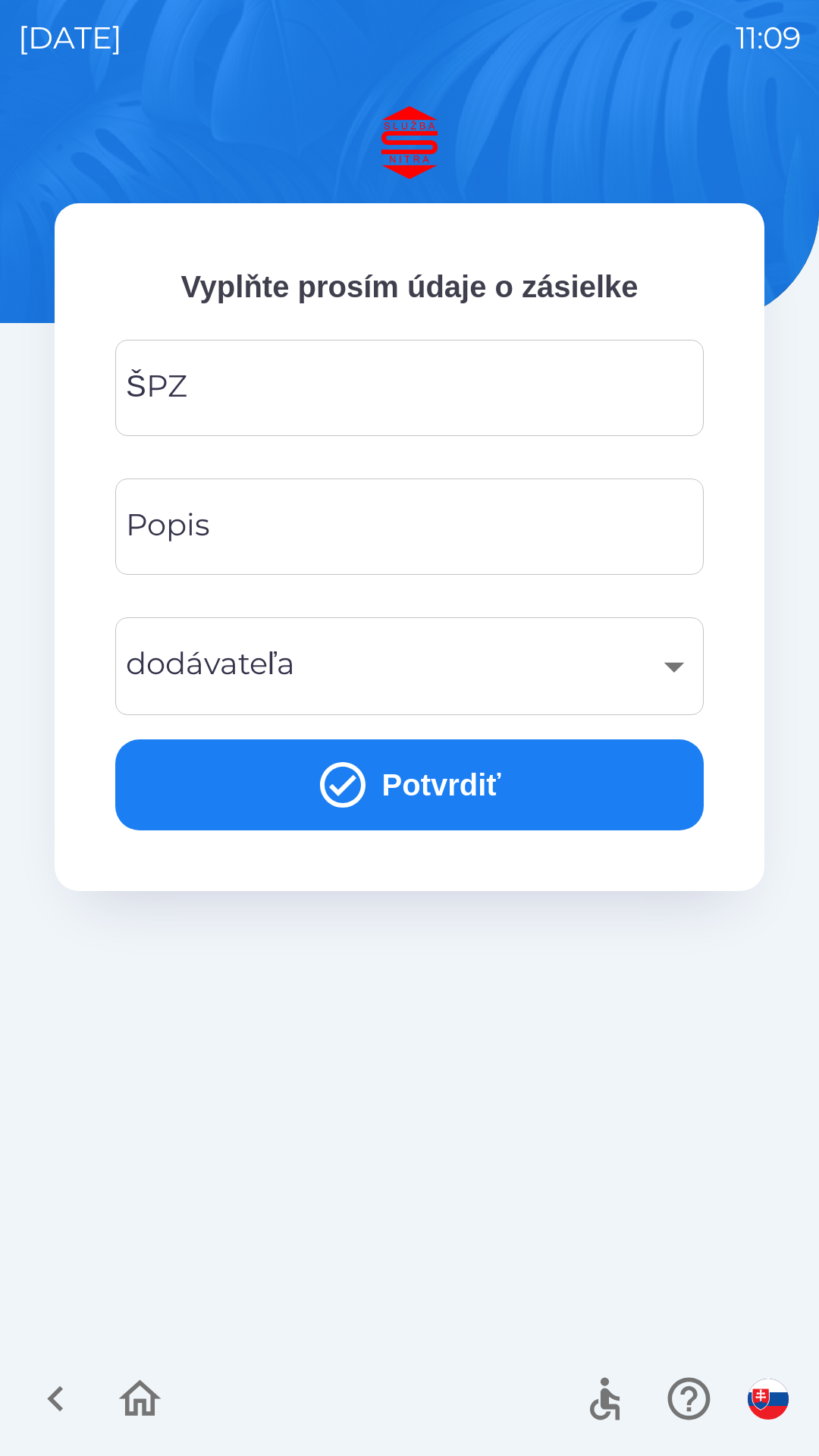
click at [433, 401] on input "ŠPZ" at bounding box center [409, 387] width 552 height 60
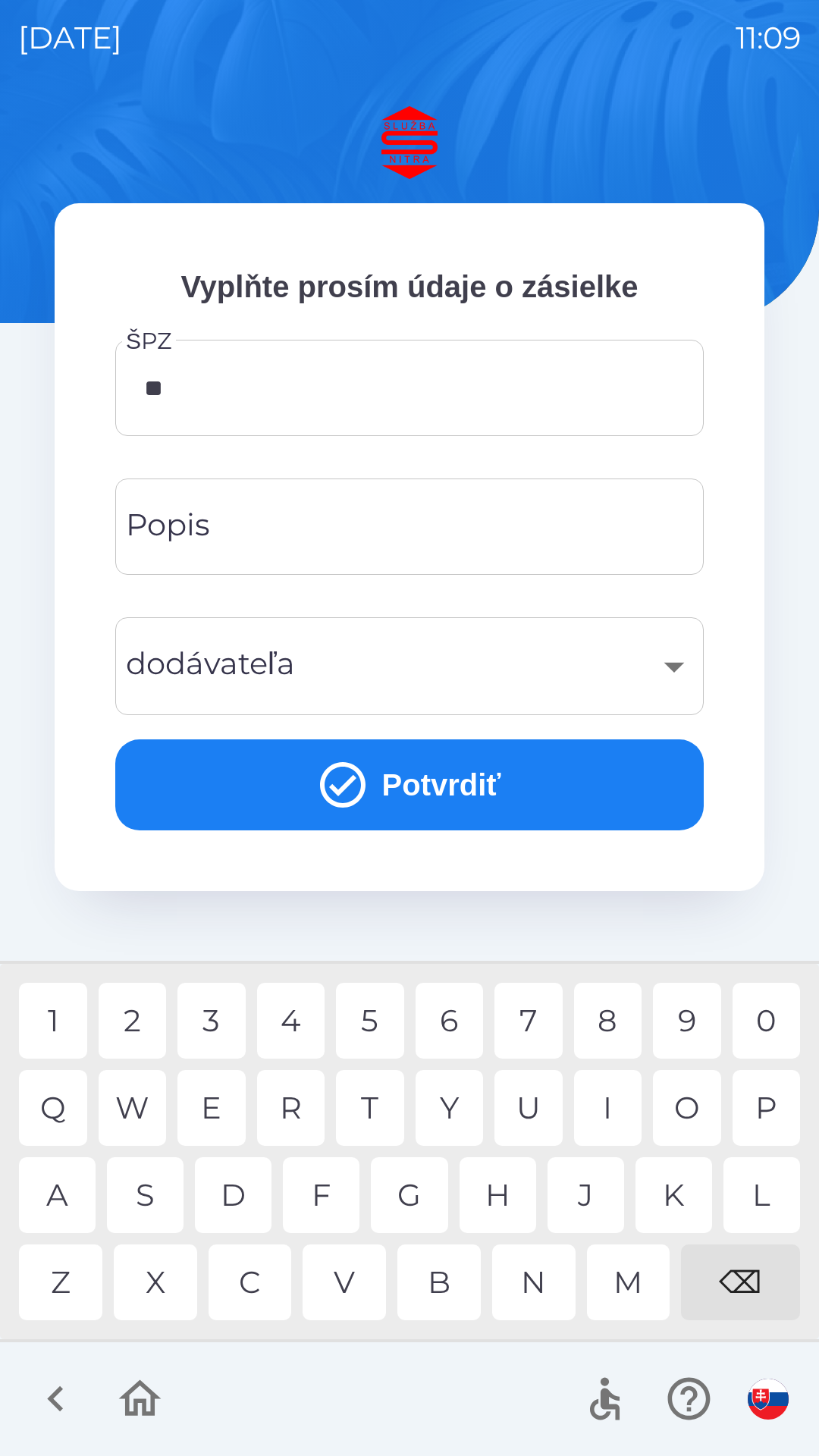
click at [301, 1109] on div "R" at bounding box center [291, 1108] width 68 height 75
click at [527, 1015] on div "7" at bounding box center [529, 1020] width 68 height 75
type input "*******"
click at [381, 1102] on div "T" at bounding box center [370, 1108] width 68 height 75
click at [679, 673] on div "​" at bounding box center [409, 665] width 552 height 62
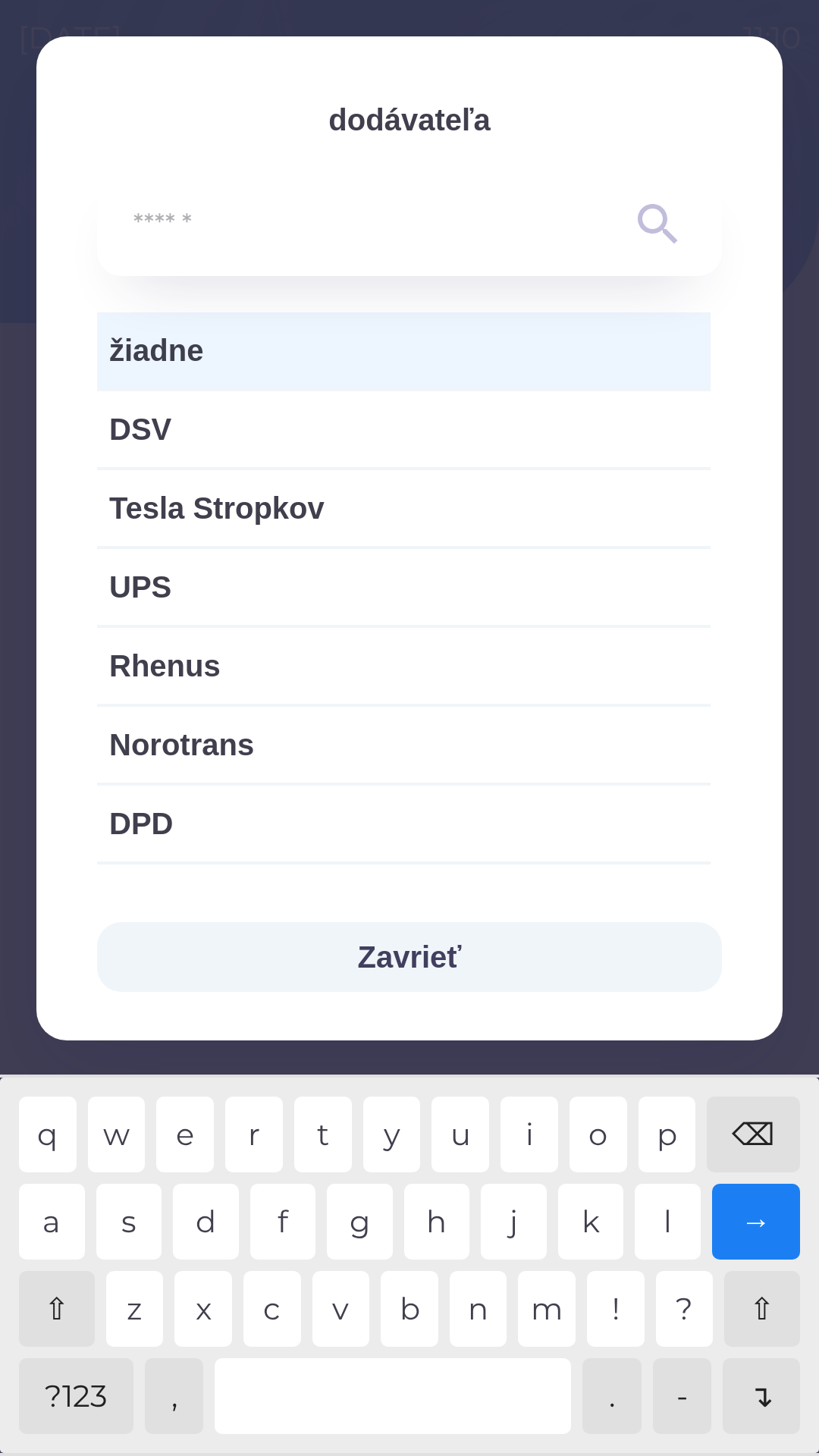
click at [344, 225] on input "text" at bounding box center [379, 224] width 492 height 41
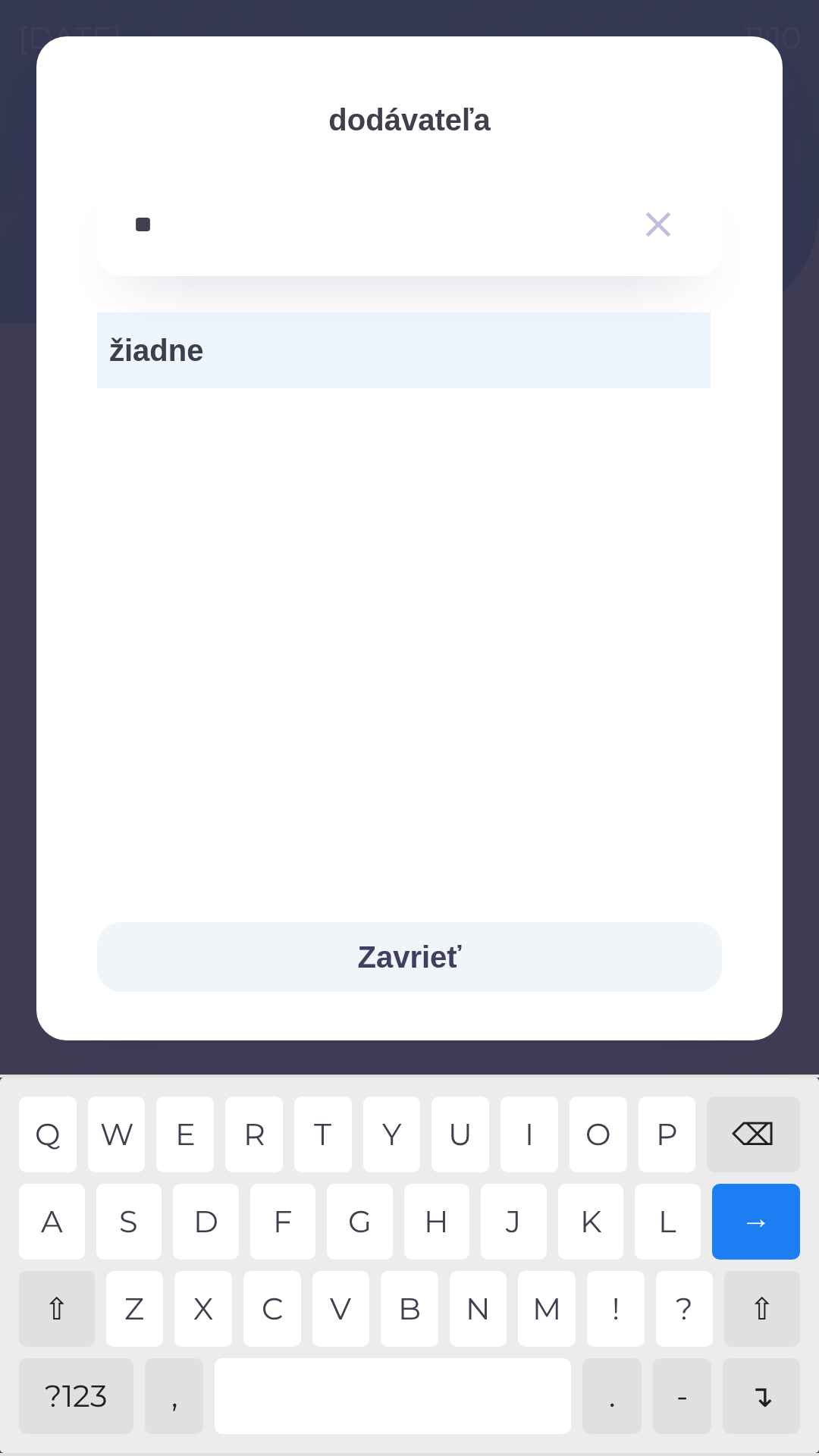
click at [192, 1128] on div "E" at bounding box center [185, 1134] width 58 height 75
click at [132, 1228] on div "S" at bounding box center [130, 1222] width 66 height 75
click at [189, 1141] on div "E" at bounding box center [185, 1134] width 58 height 75
type input "******"
click at [257, 1124] on div "R" at bounding box center [254, 1134] width 58 height 75
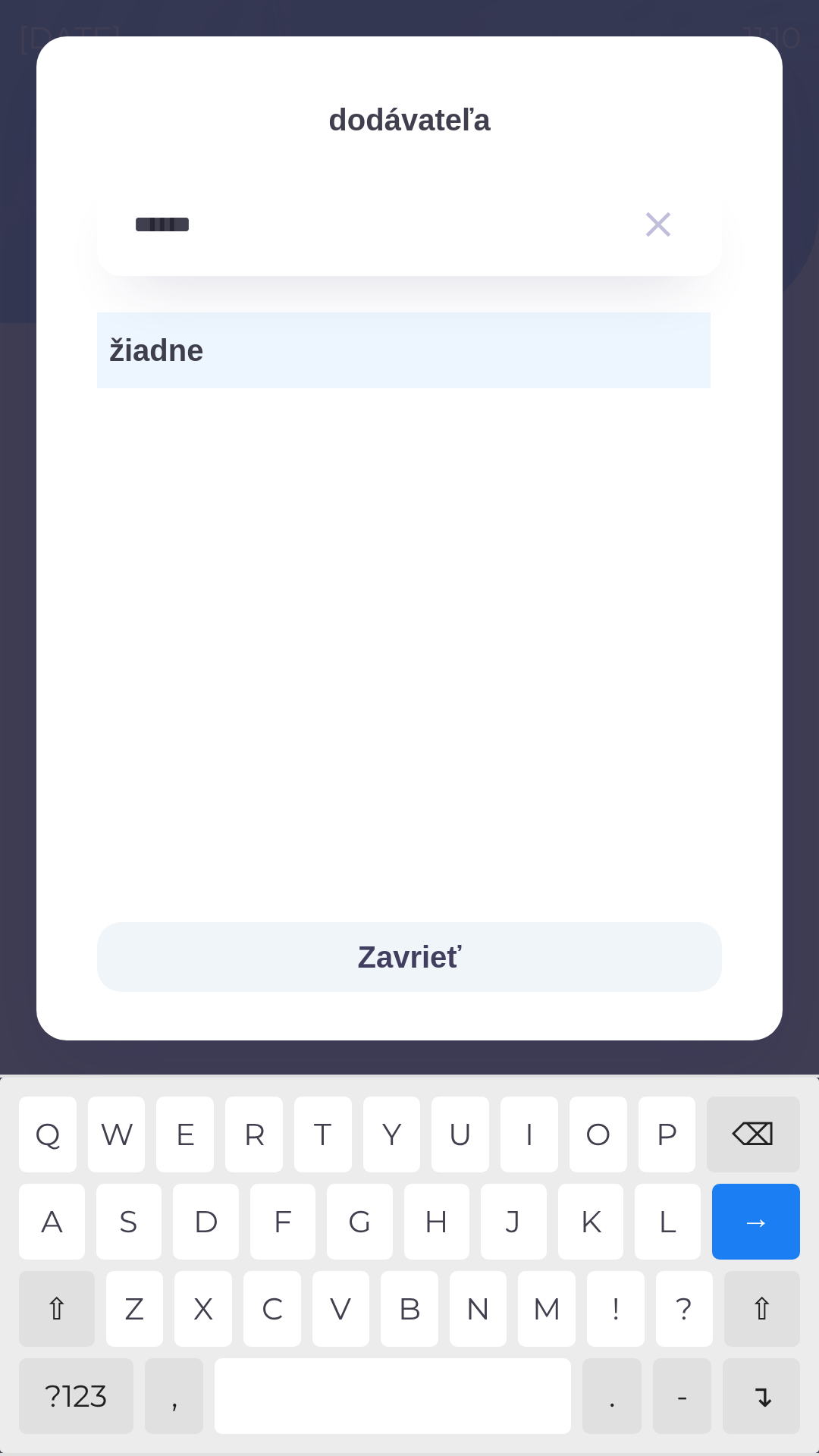
click at [455, 952] on button "Zavrieť" at bounding box center [410, 957] width 625 height 70
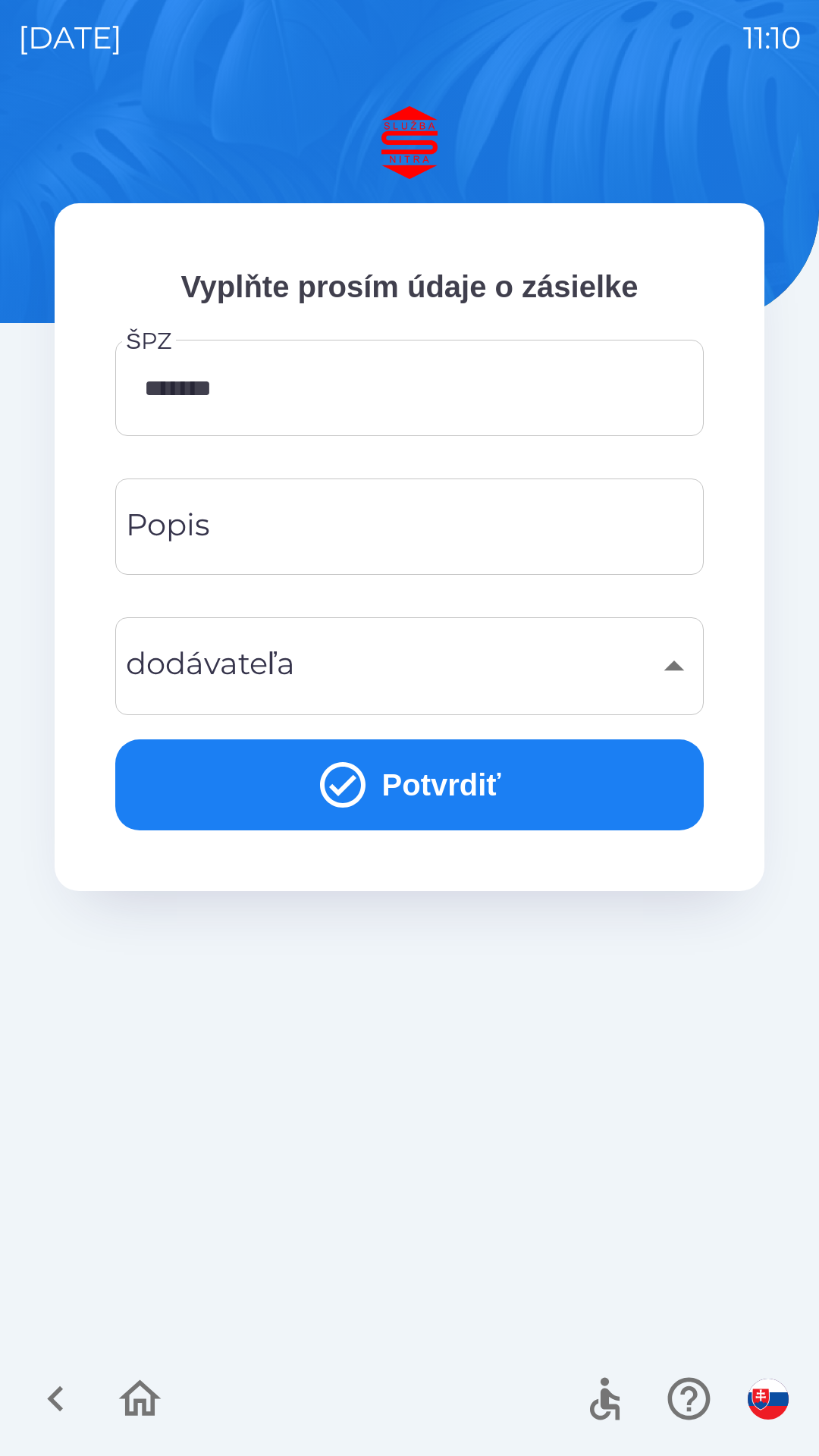
click at [472, 777] on button "Potvrdiť" at bounding box center [409, 784] width 588 height 91
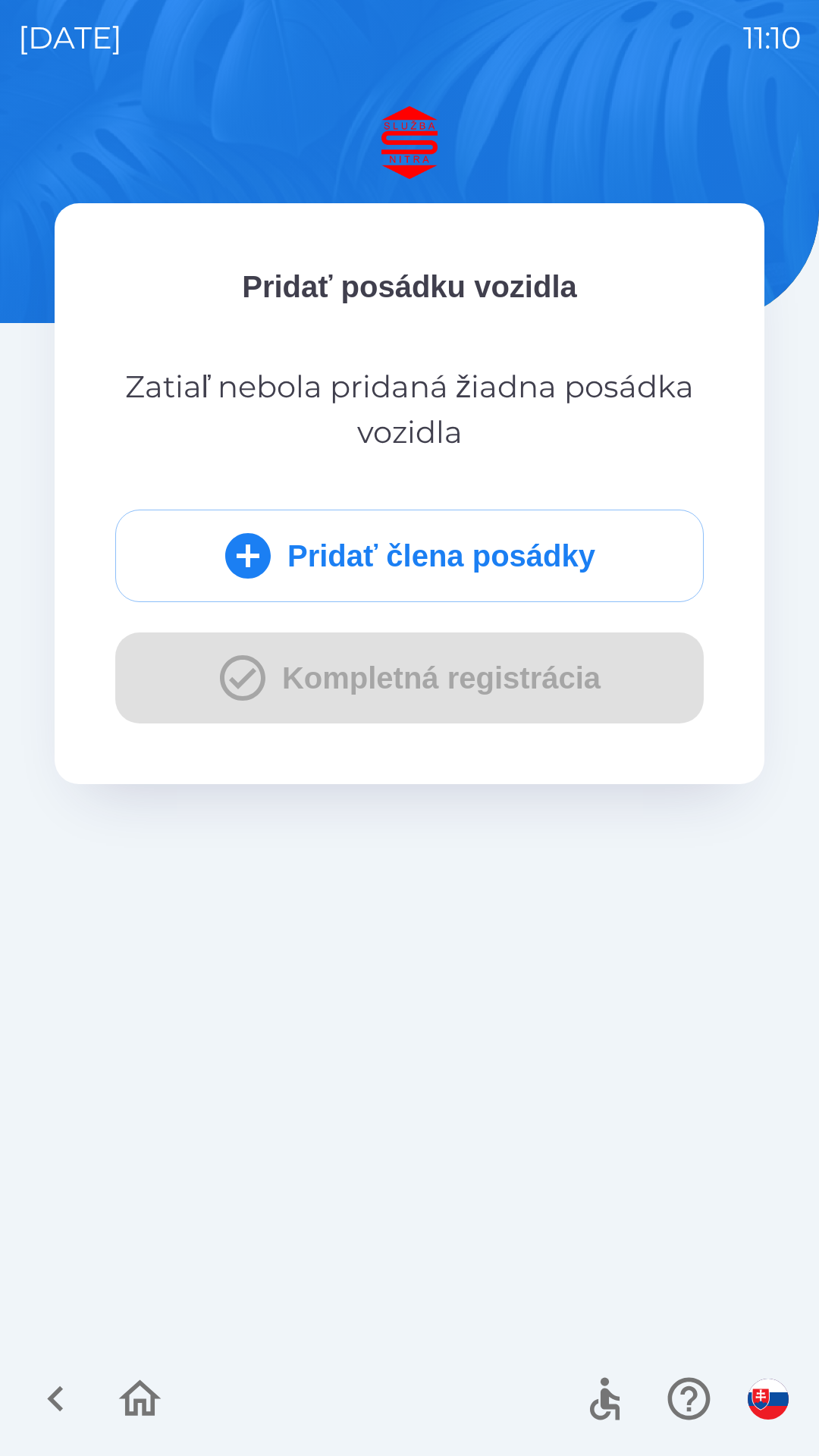
click at [565, 545] on button "Pridať člena posádky" at bounding box center [409, 555] width 588 height 93
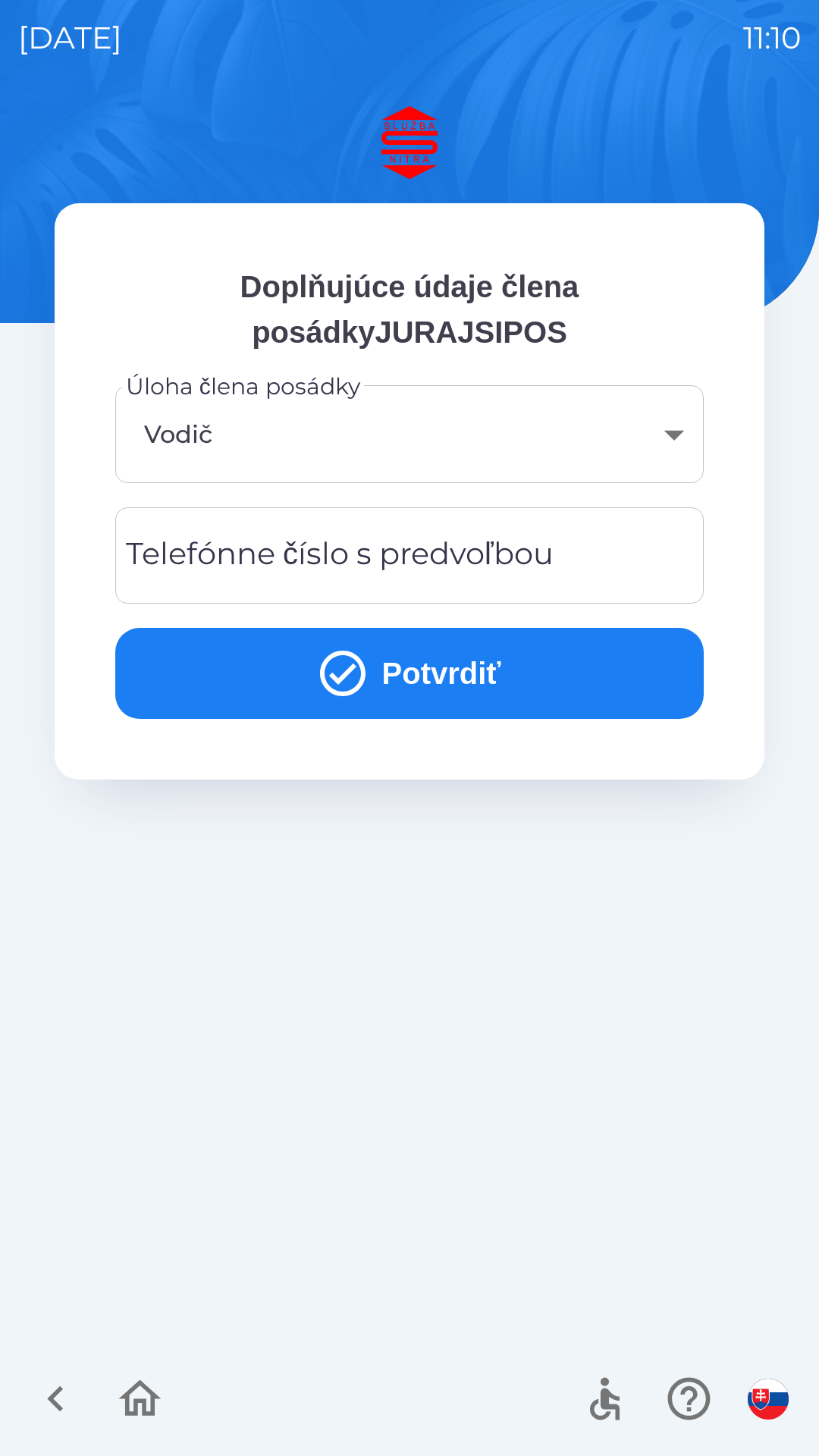
click at [672, 438] on body "[DATE] 11:10 Doplňujúce údaje člena posádkyJURAJSIPOS Úloha člena posádky Vodič…" at bounding box center [409, 728] width 819 height 1456
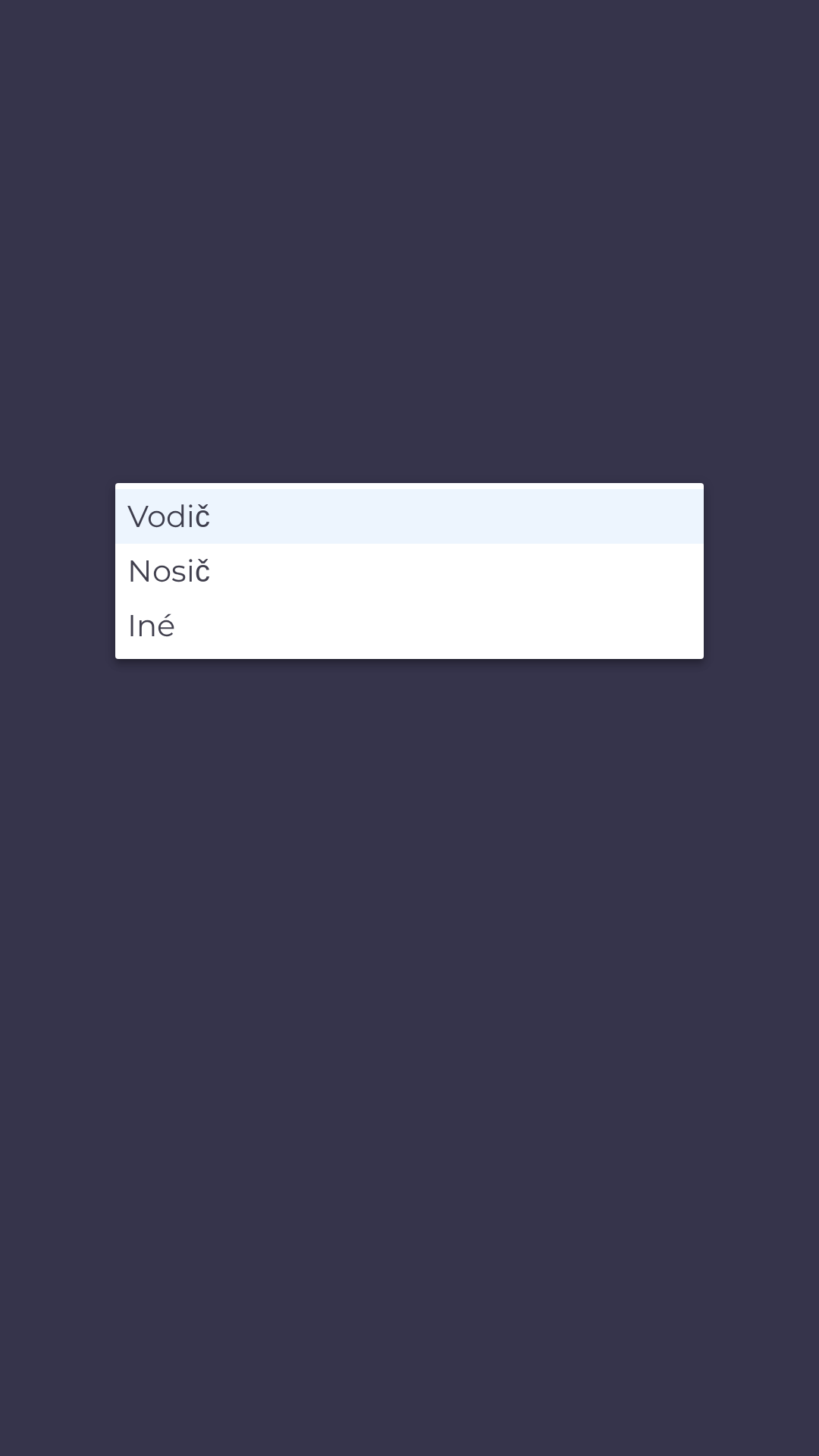
click at [560, 522] on li "Vodič" at bounding box center [409, 516] width 588 height 54
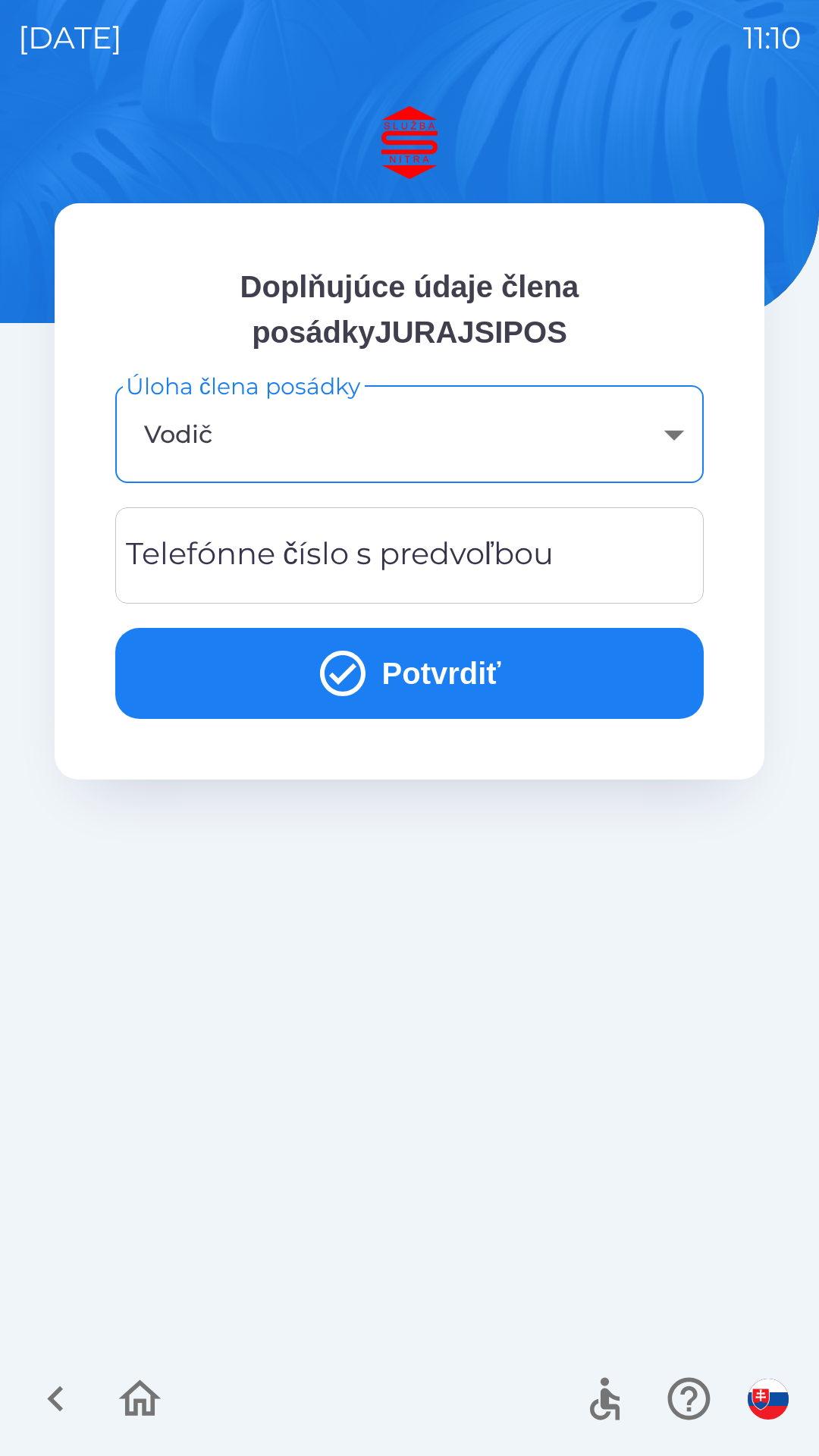
click at [461, 665] on button "Potvrdiť" at bounding box center [409, 673] width 588 height 91
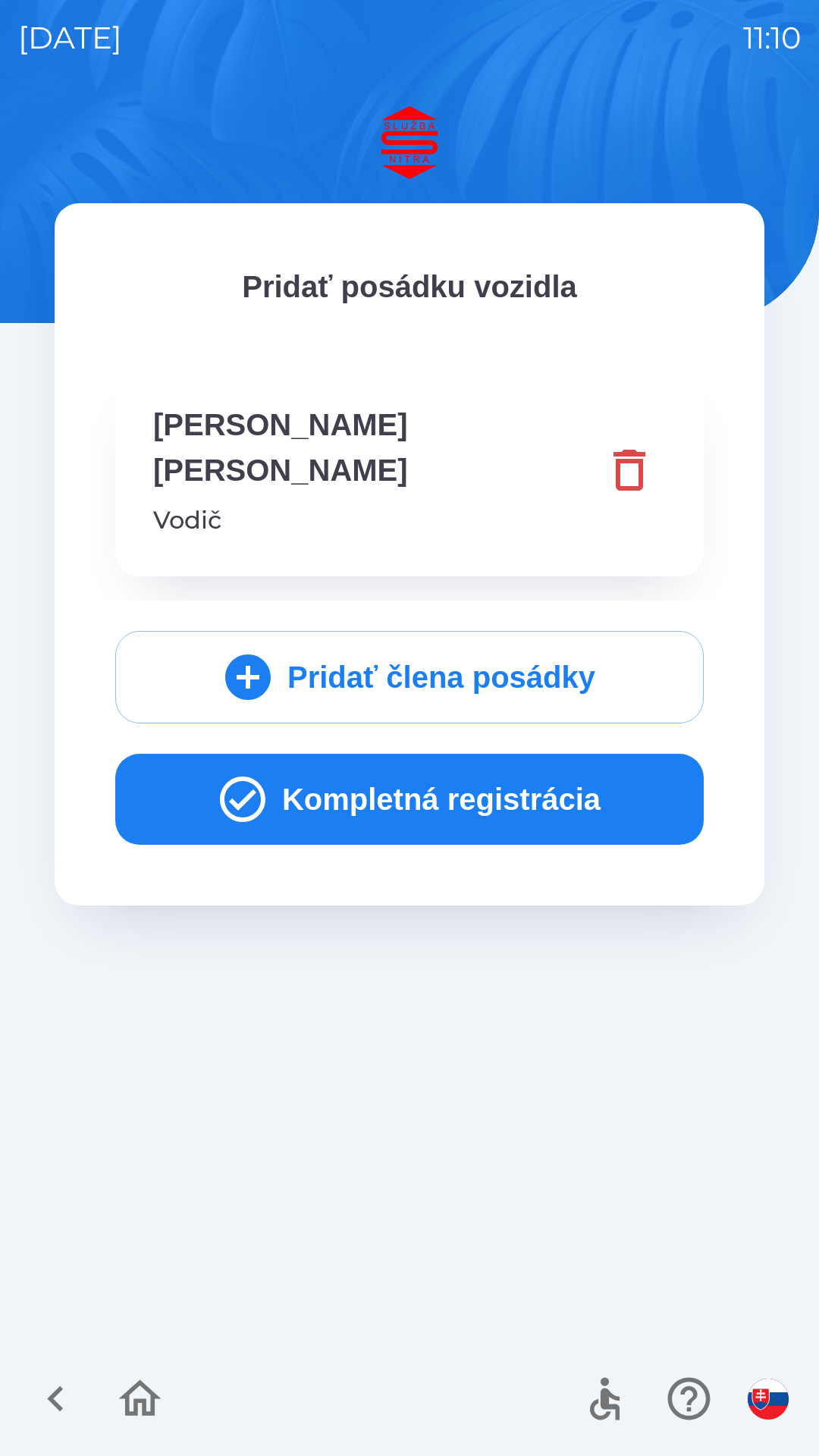
click at [484, 754] on button "Kompletná registrácia" at bounding box center [409, 799] width 588 height 91
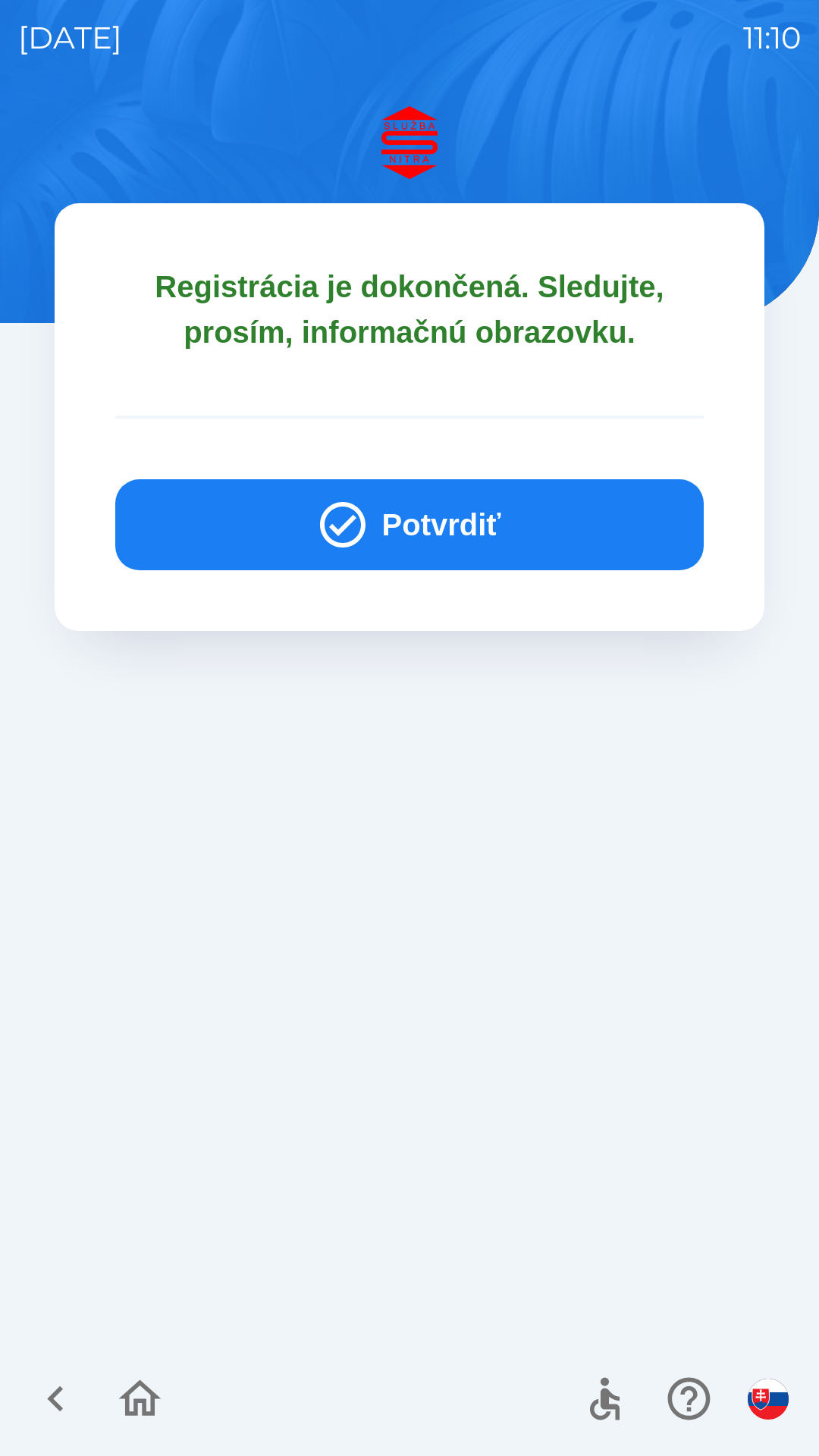
click at [468, 513] on button "Potvrdiť" at bounding box center [409, 524] width 588 height 91
